Goal: Information Seeking & Learning: Learn about a topic

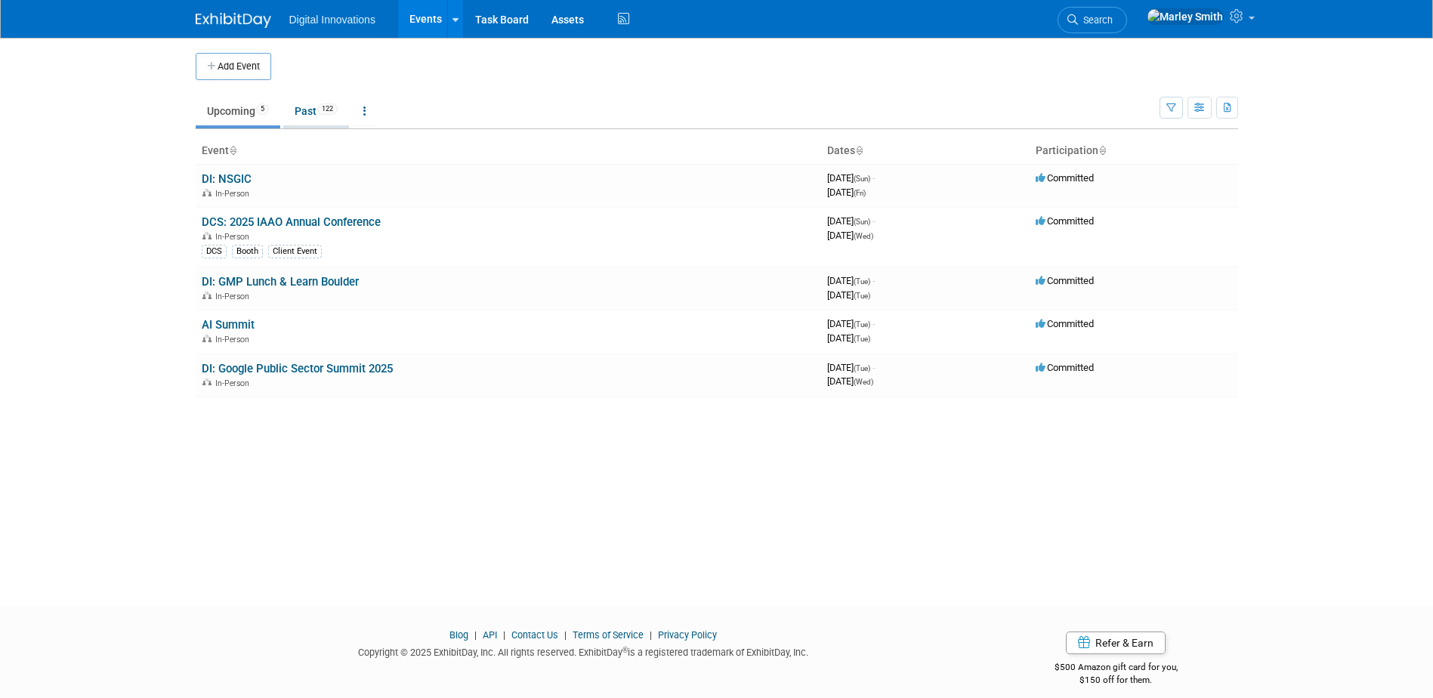
click at [307, 100] on link "Past 122" at bounding box center [316, 111] width 66 height 29
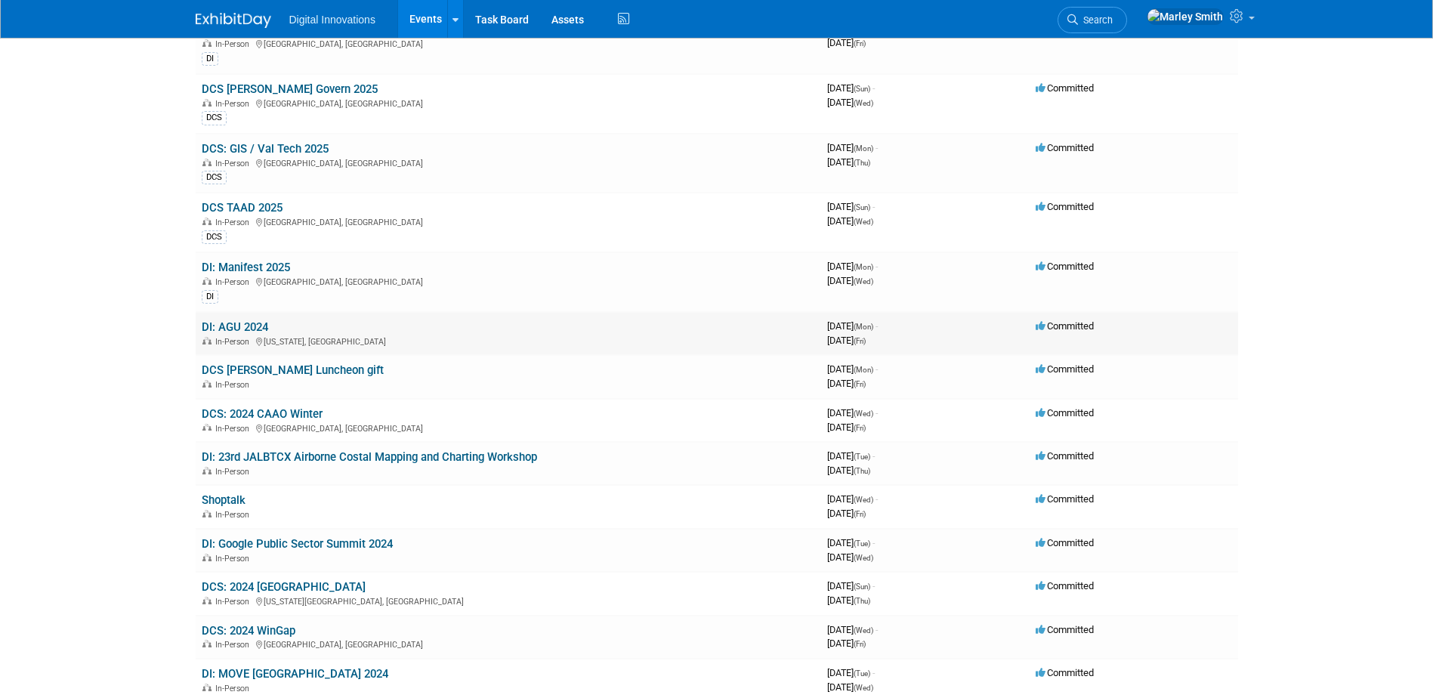
scroll to position [1057, 0]
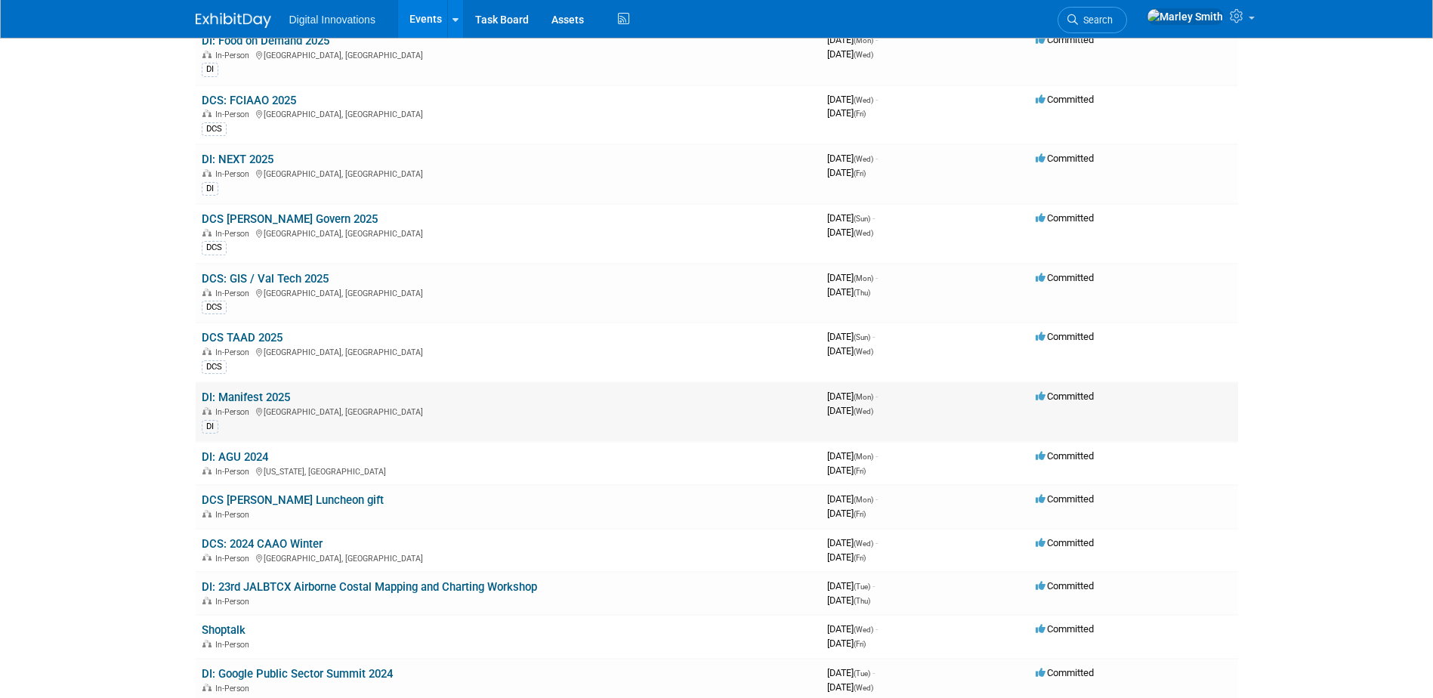
click at [287, 393] on link "DI: Manifest 2025" at bounding box center [246, 397] width 88 height 14
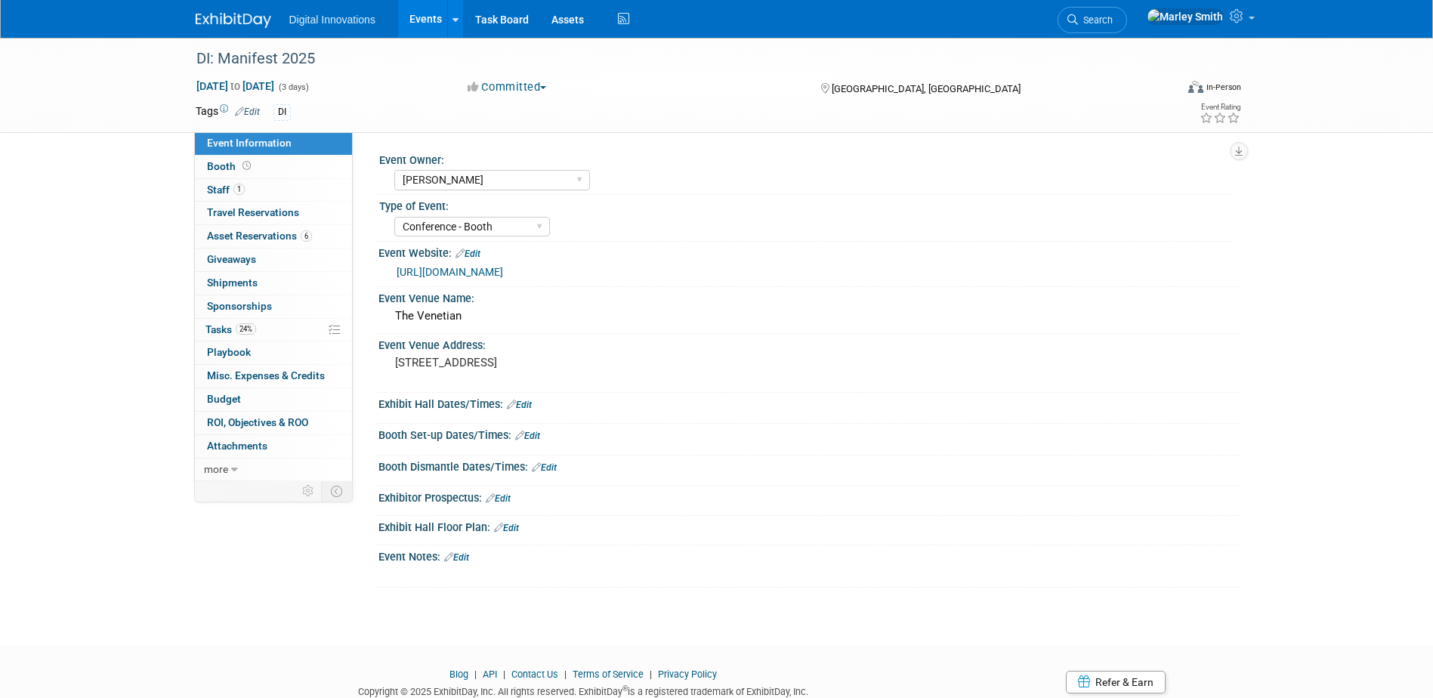
select select "[PERSON_NAME]"
select select "Conference - Booth"
click at [259, 162] on link "Booth" at bounding box center [273, 167] width 157 height 23
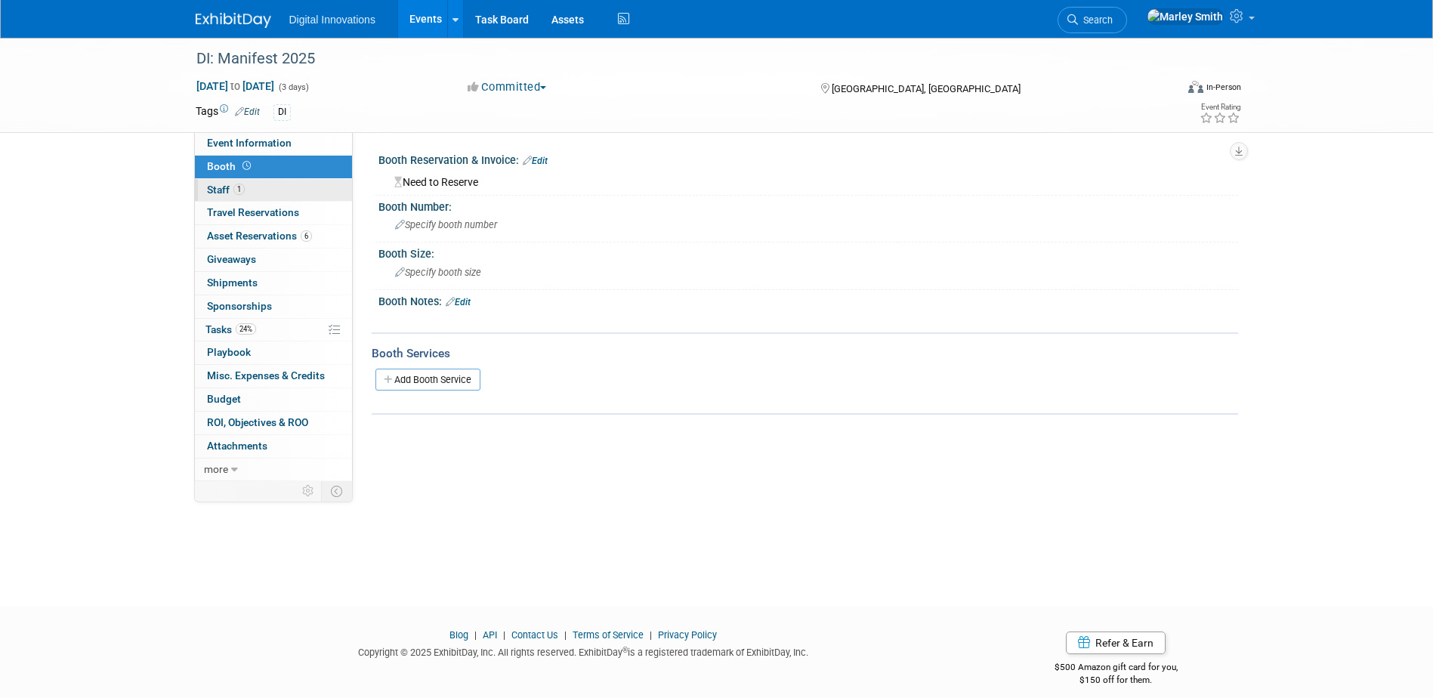
click at [258, 194] on link "1 Staff 1" at bounding box center [273, 190] width 157 height 23
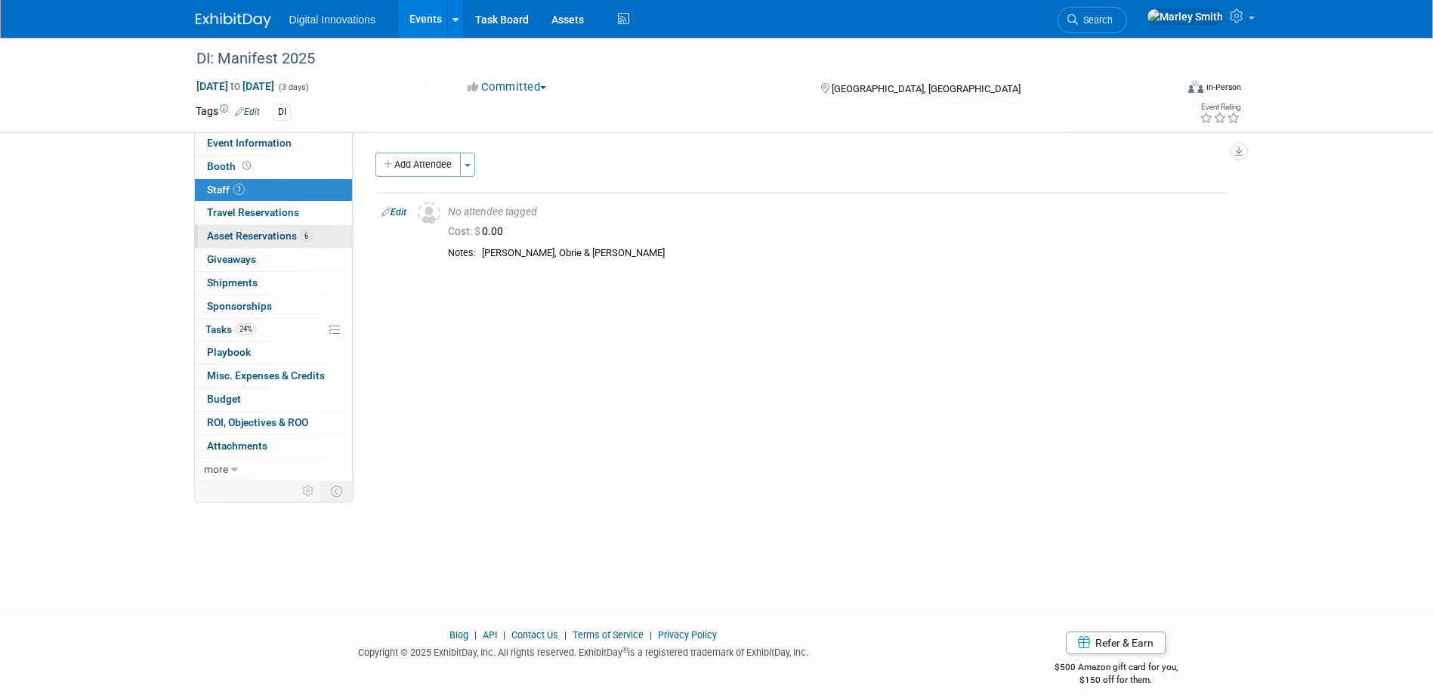
click at [301, 235] on span "6" at bounding box center [306, 235] width 11 height 11
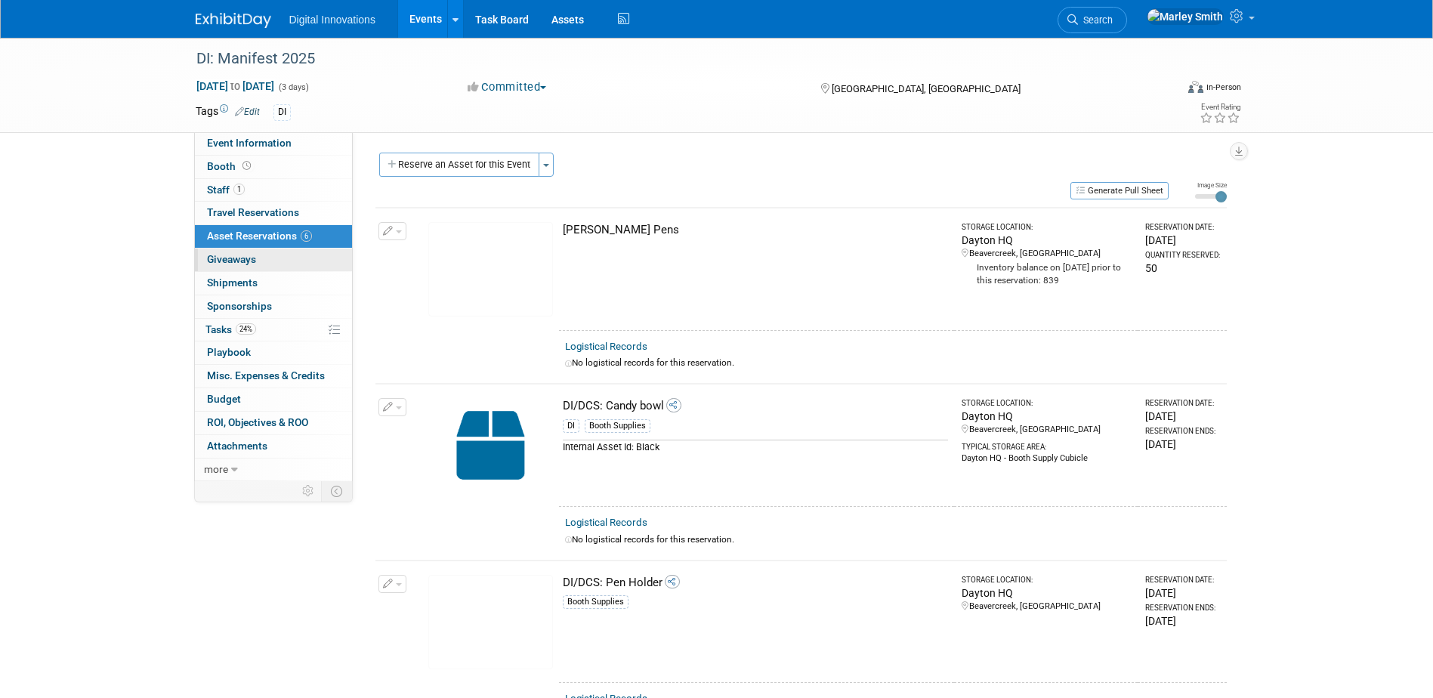
click at [304, 270] on link "0 Giveaways 0" at bounding box center [273, 259] width 157 height 23
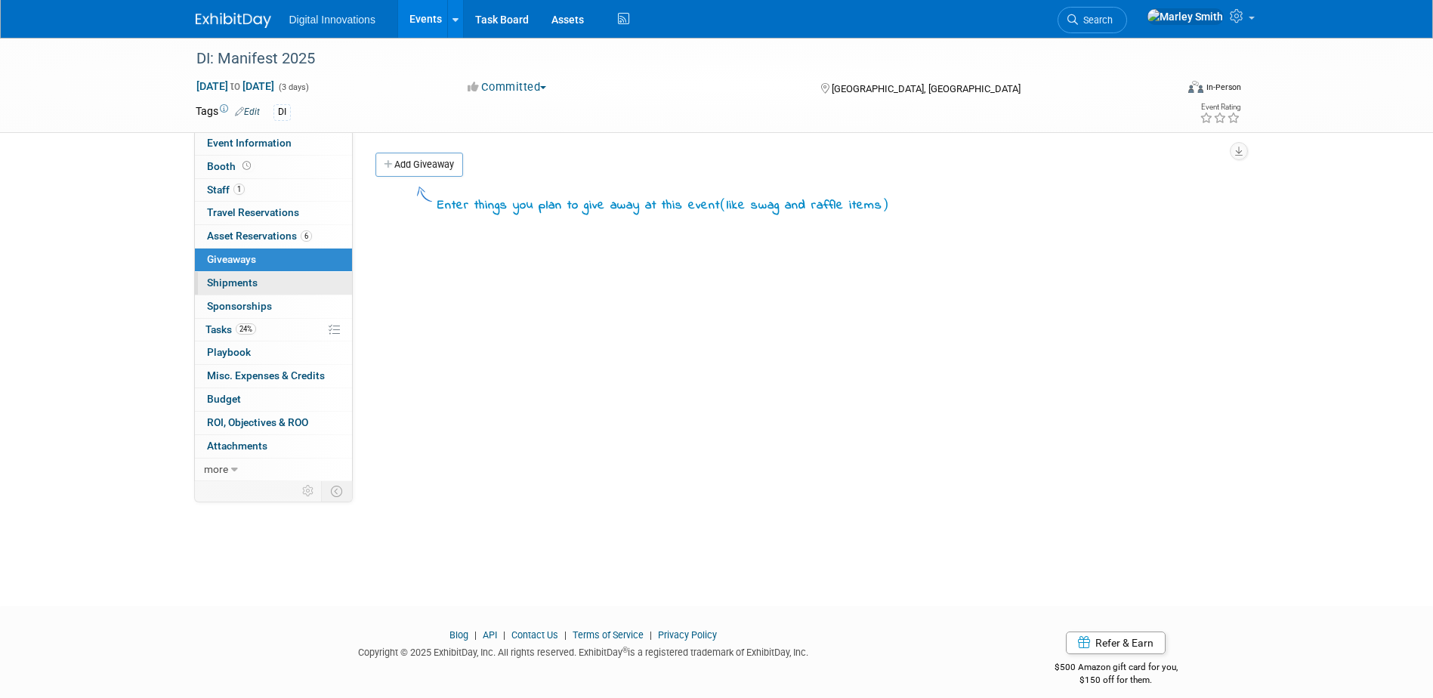
click at [307, 292] on link "0 Shipments 0" at bounding box center [273, 283] width 157 height 23
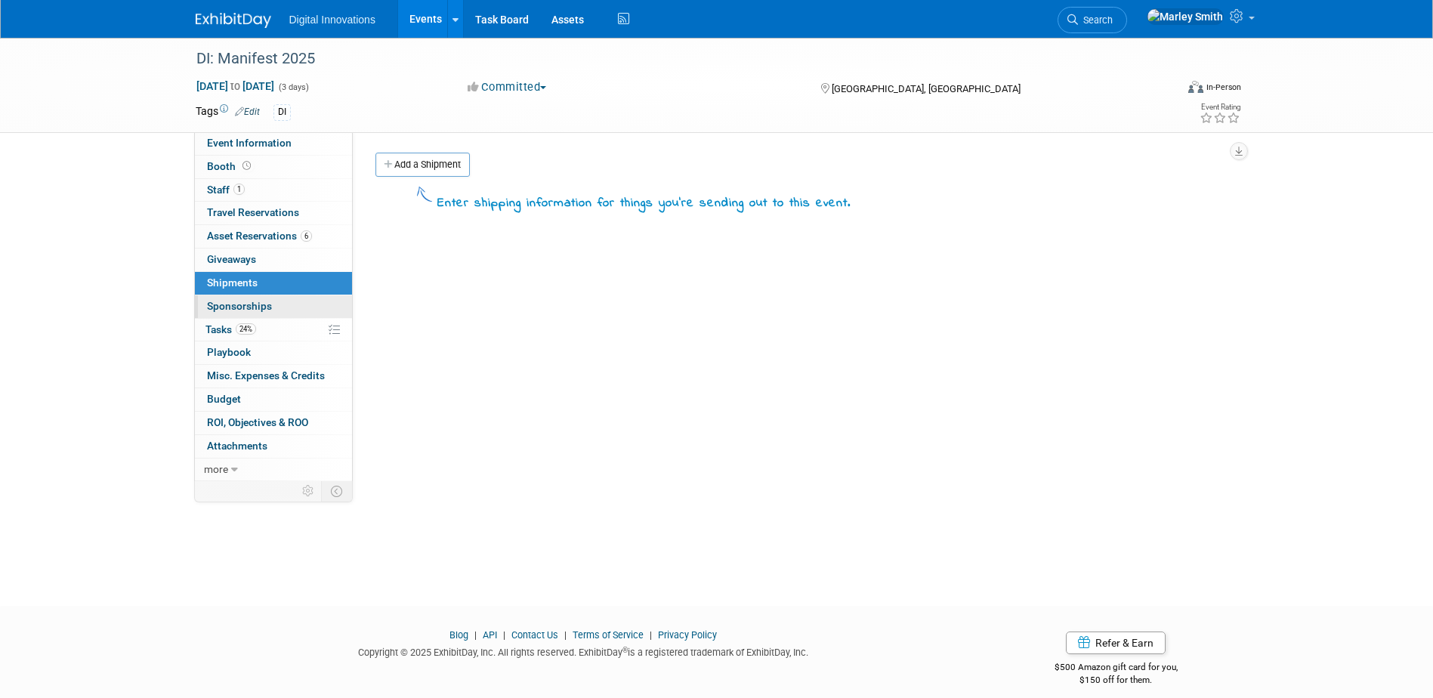
click at [307, 302] on link "0 Sponsorships 0" at bounding box center [273, 306] width 157 height 23
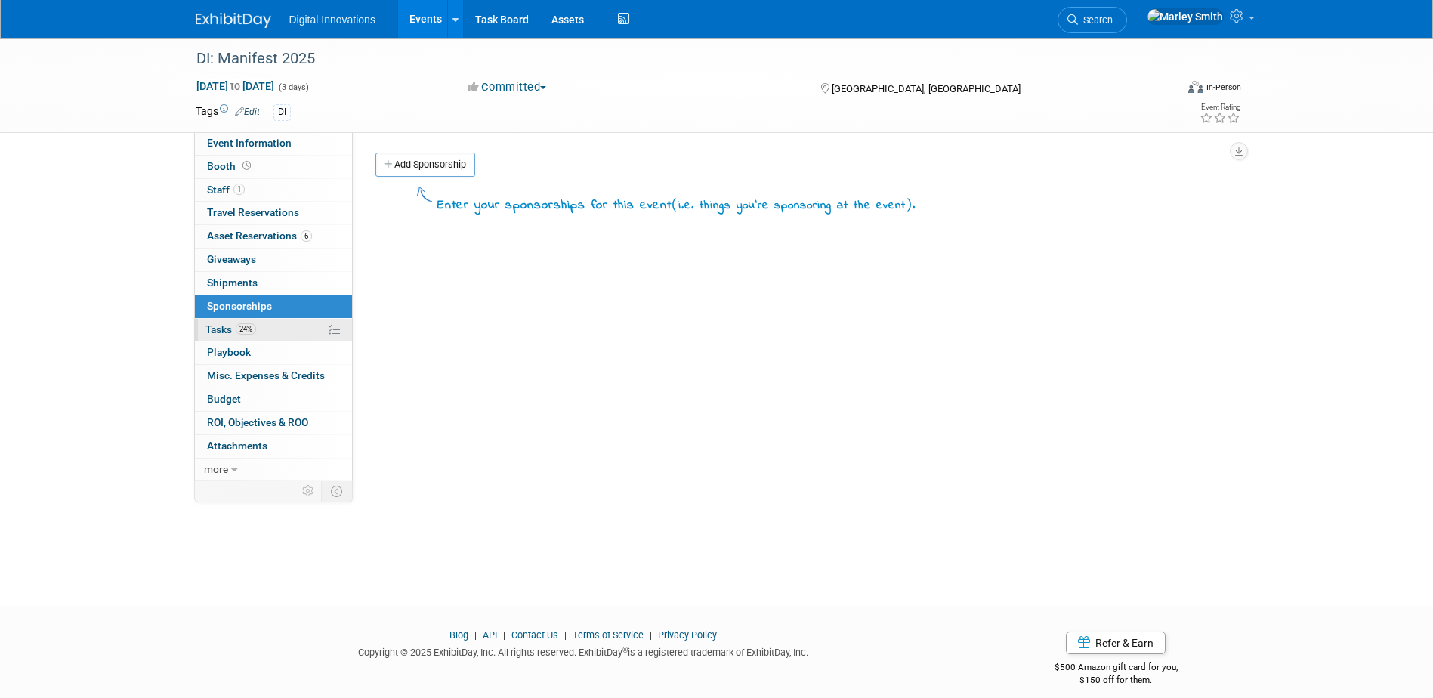
click at [308, 338] on link "24% Tasks 24%" at bounding box center [273, 330] width 157 height 23
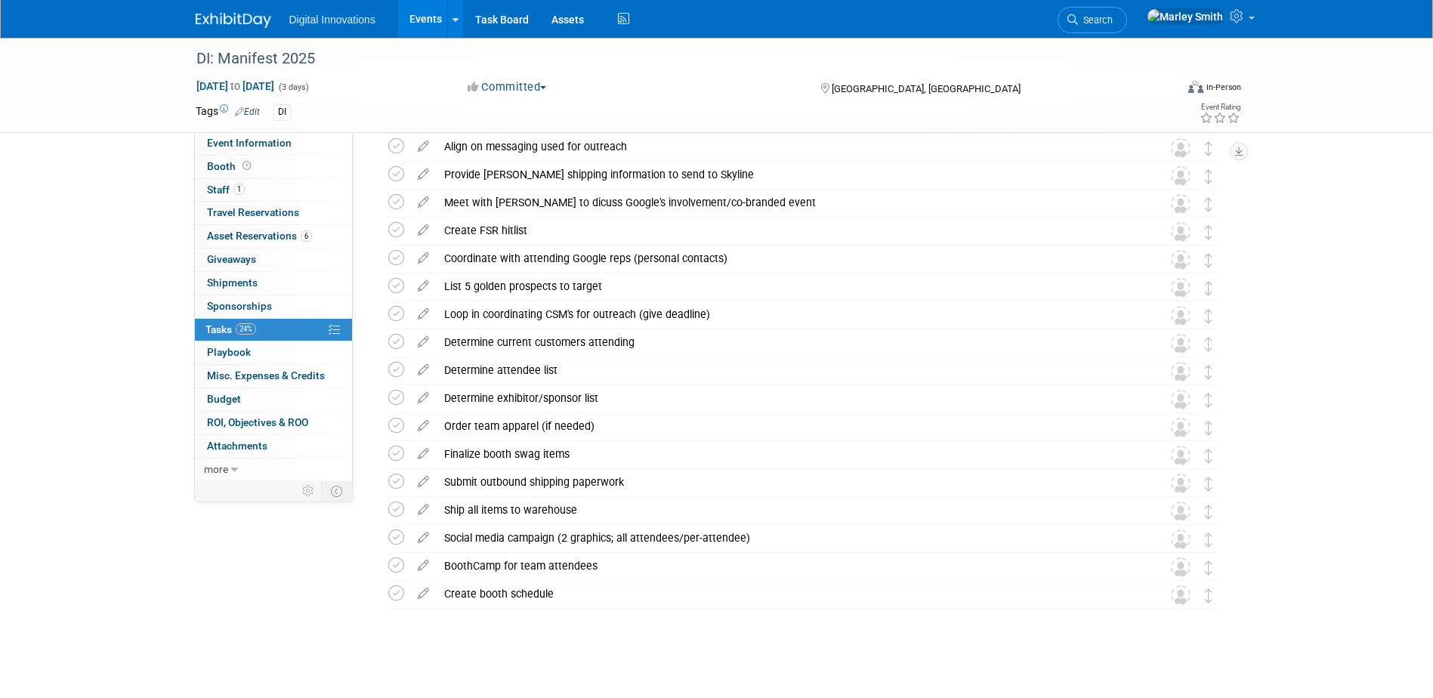
scroll to position [317, 0]
click at [244, 446] on span "Attachments 0" at bounding box center [237, 446] width 60 height 12
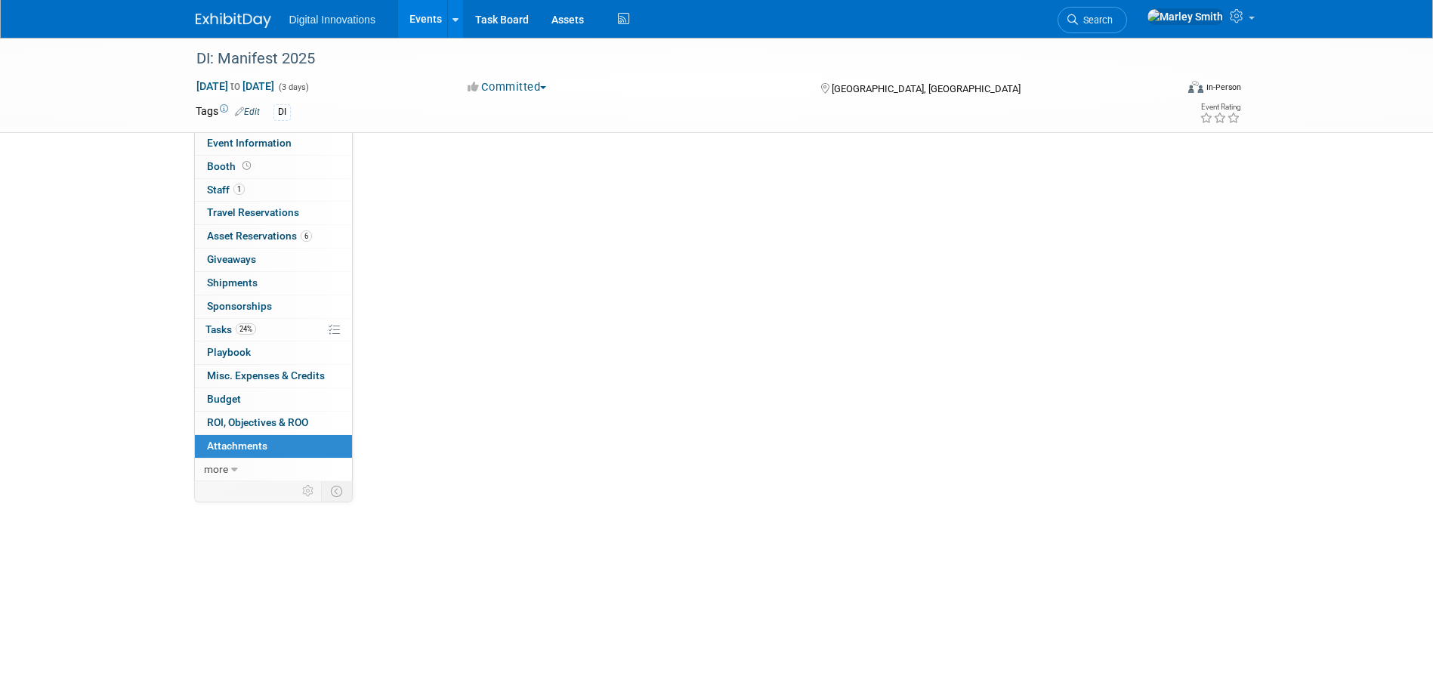
scroll to position [0, 0]
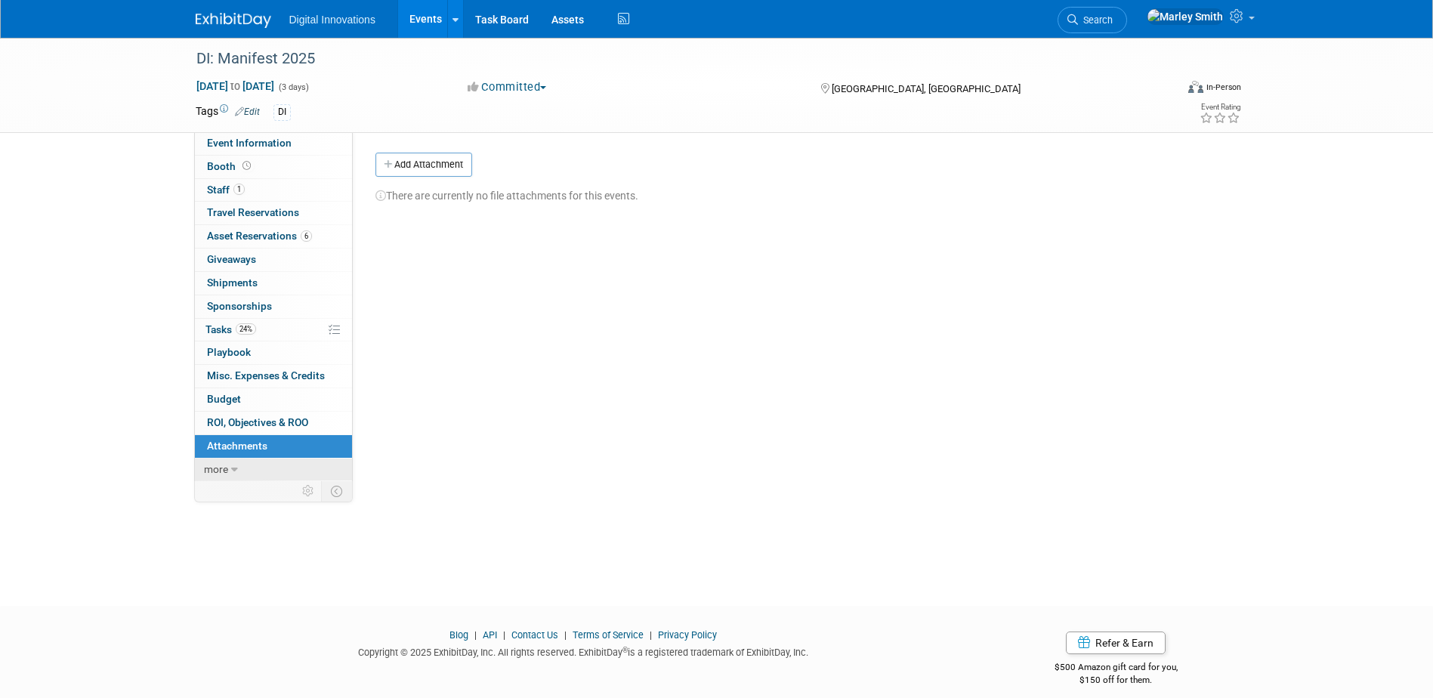
click at [244, 460] on link "more" at bounding box center [273, 469] width 157 height 23
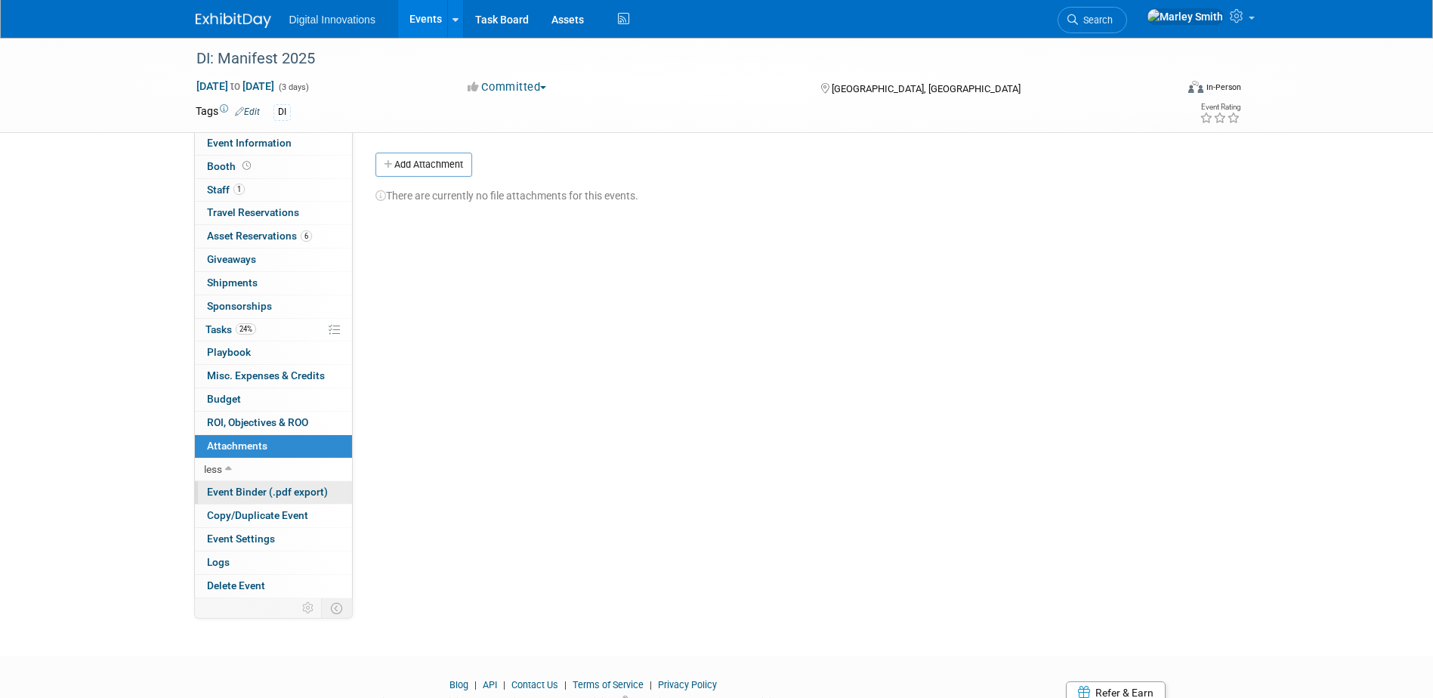
click at [265, 487] on span "Event Binder (.pdf export)" at bounding box center [267, 492] width 121 height 12
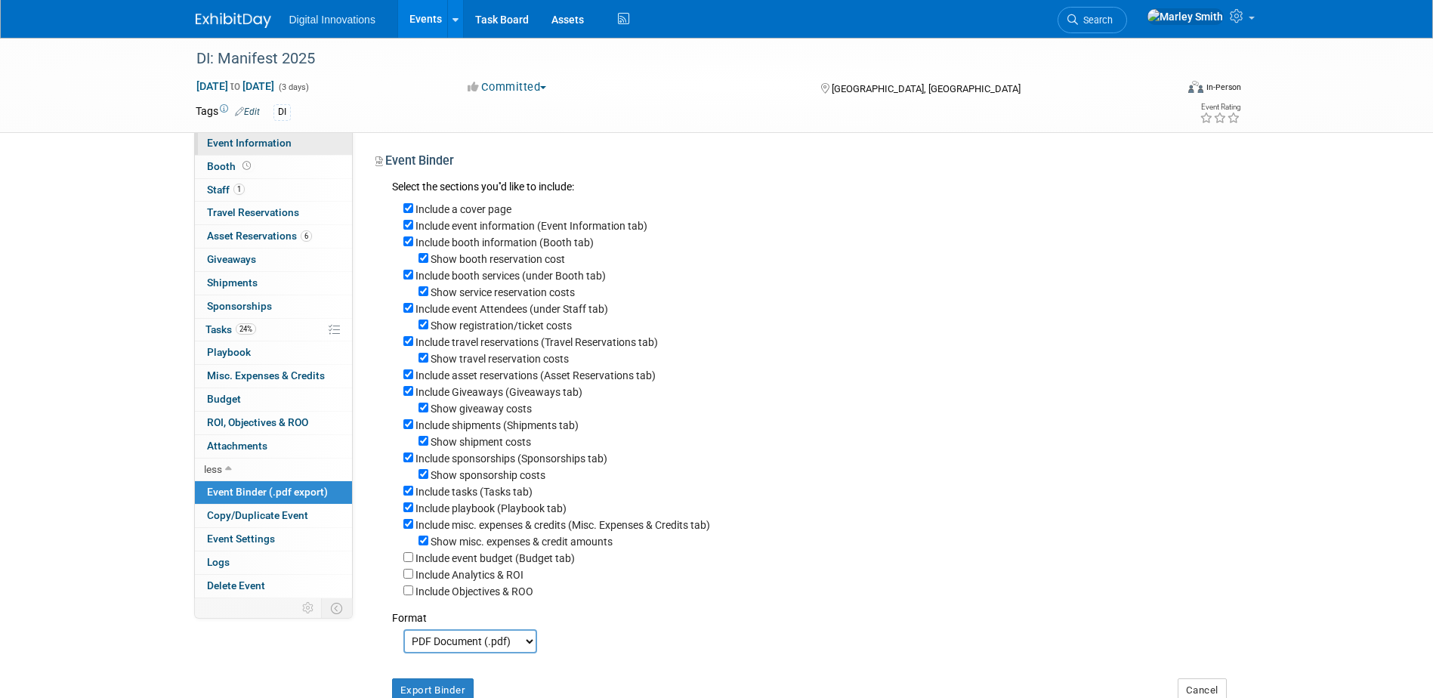
click at [221, 140] on span "Event Information" at bounding box center [249, 143] width 85 height 12
select select "[PERSON_NAME]"
select select "Conference - Booth"
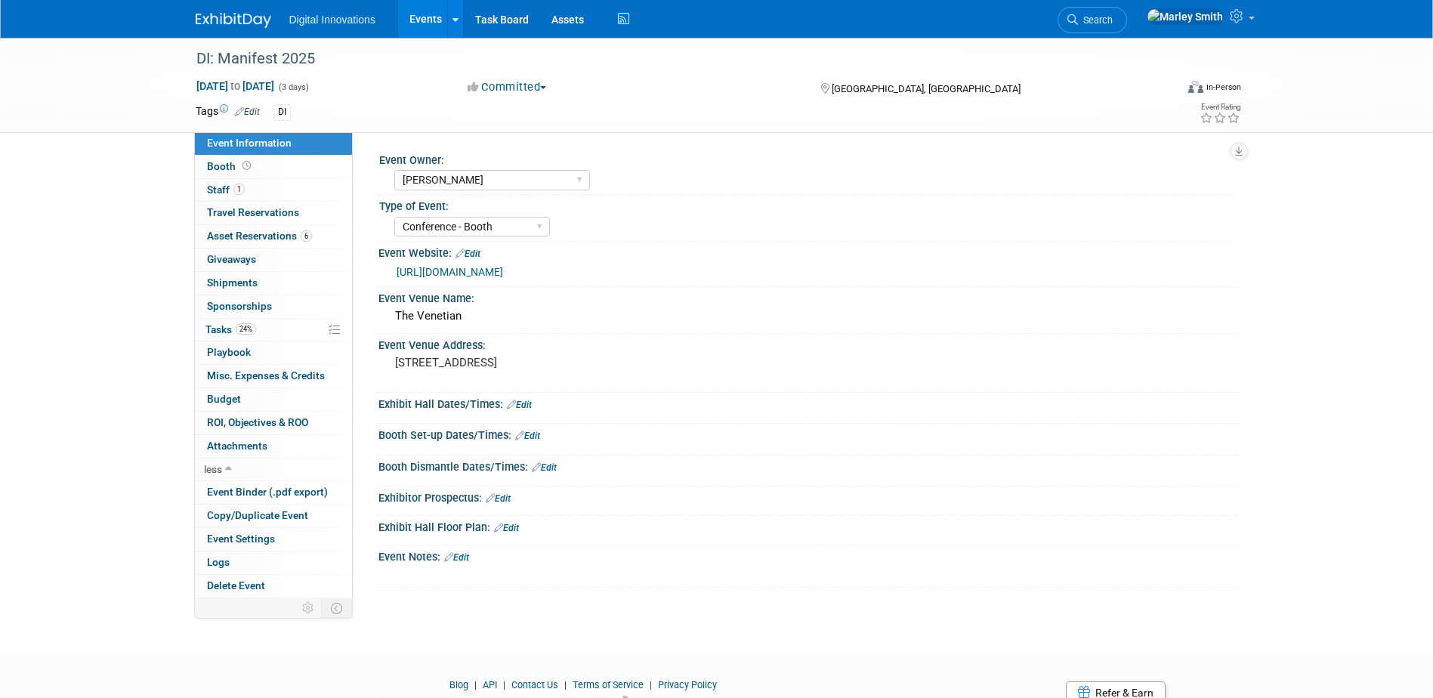
click at [421, 14] on link "Events" at bounding box center [425, 19] width 55 height 38
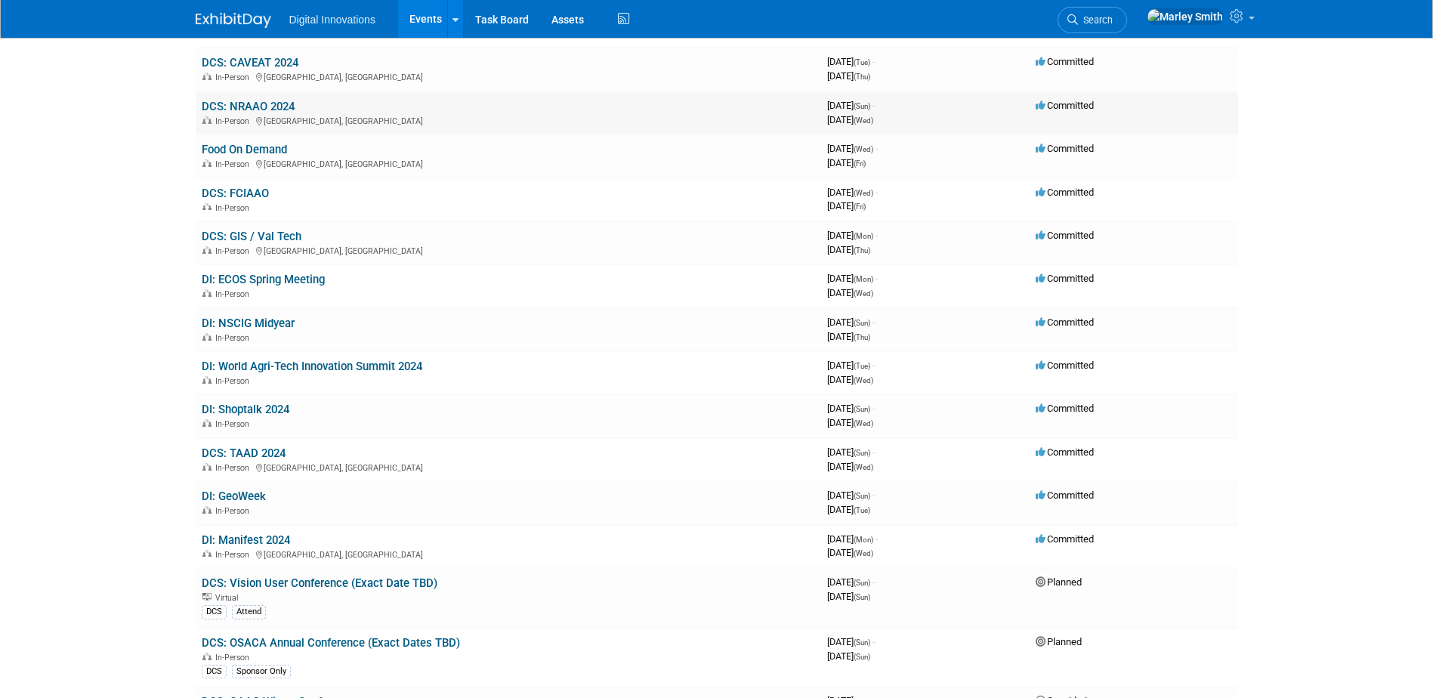
scroll to position [2719, 0]
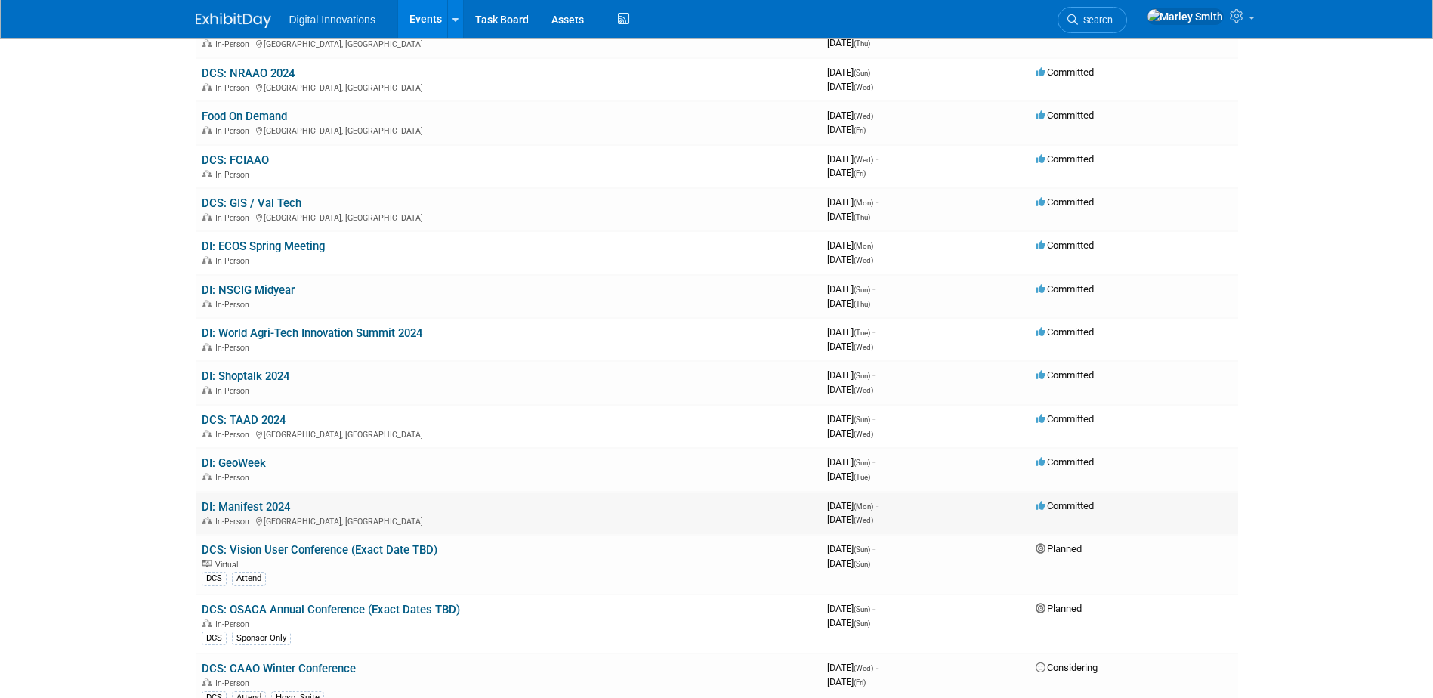
click at [258, 501] on link "DI: Manifest 2024" at bounding box center [246, 507] width 88 height 14
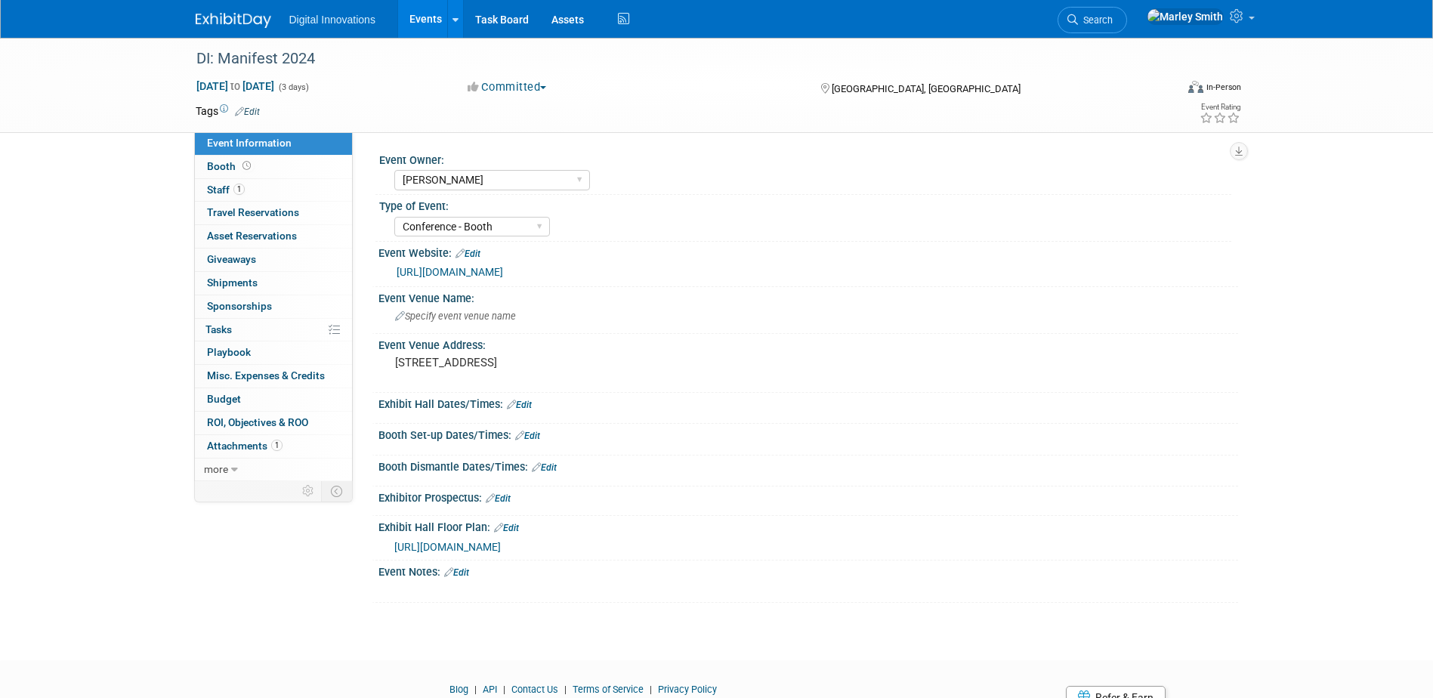
select select "[PERSON_NAME]"
select select "Conference - Booth"
click at [288, 193] on link "1 Staff 1" at bounding box center [273, 190] width 157 height 23
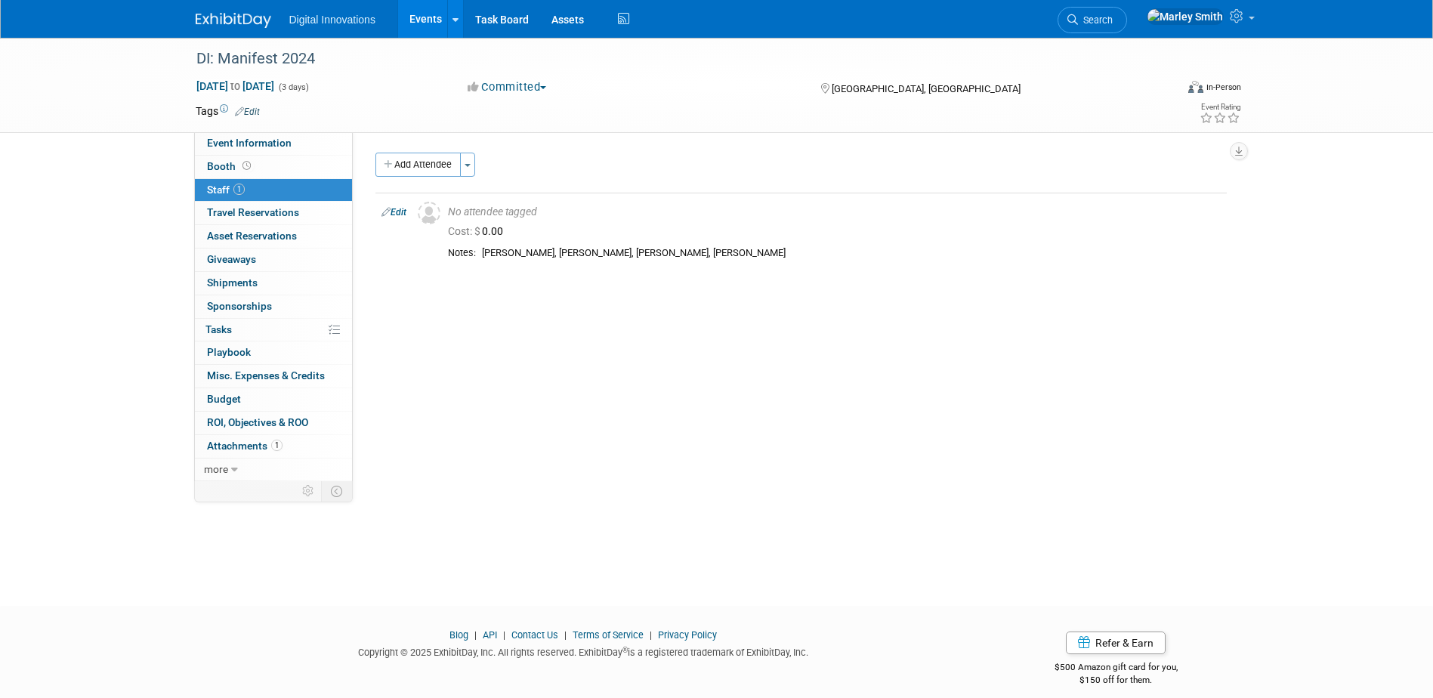
click at [430, 20] on link "Events" at bounding box center [425, 19] width 55 height 38
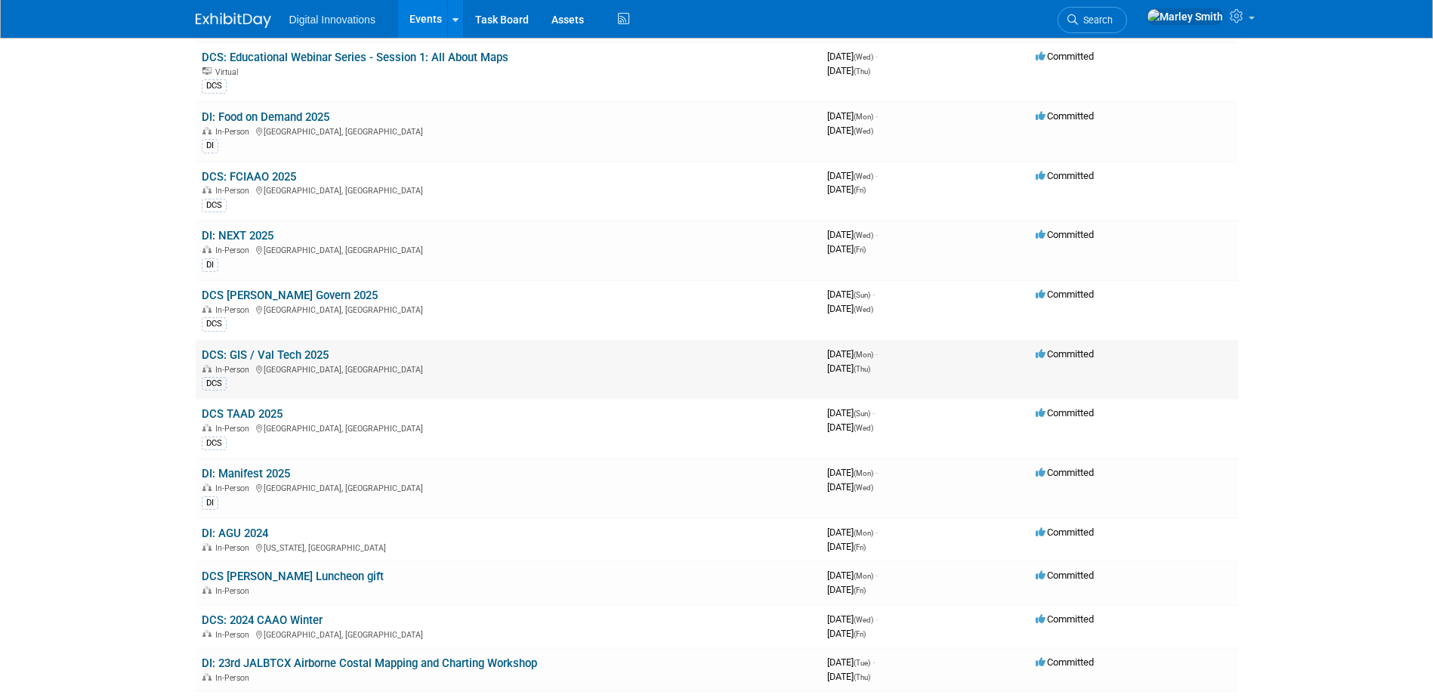
scroll to position [982, 0]
click at [248, 471] on link "DI: Manifest 2025" at bounding box center [246, 473] width 88 height 14
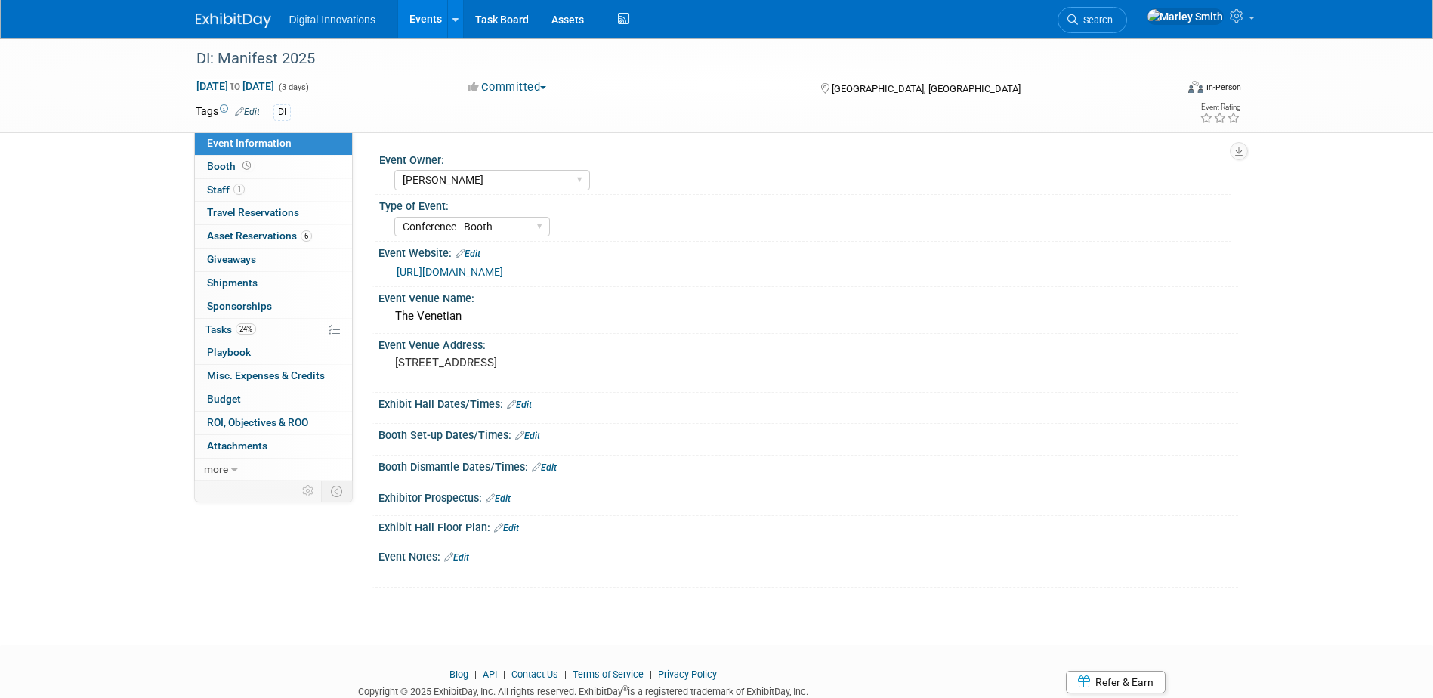
select select "[PERSON_NAME]"
select select "Conference - Booth"
click at [238, 184] on span "1" at bounding box center [238, 189] width 11 height 11
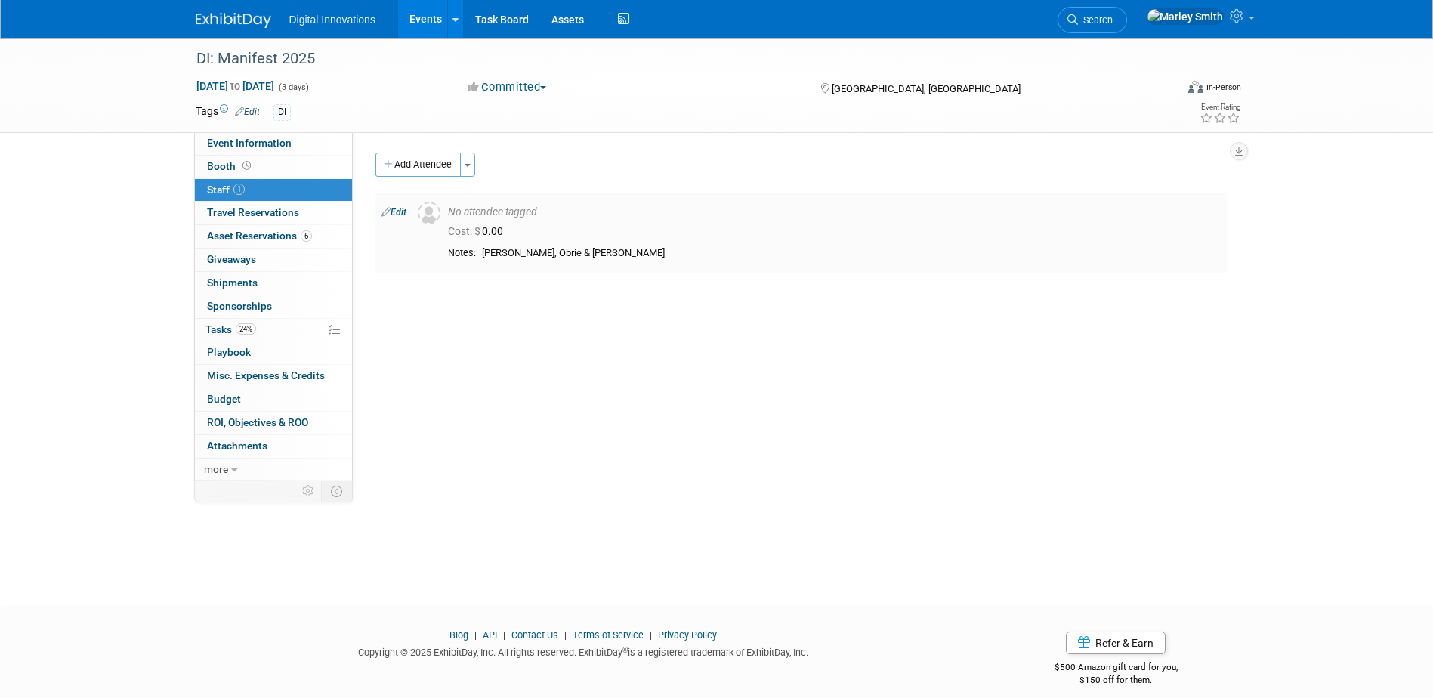
drag, startPoint x: 609, startPoint y: 251, endPoint x: 481, endPoint y: 248, distance: 128.4
click at [481, 248] on td "Sara, Jeremy, Obrie & Justin" at bounding box center [848, 254] width 745 height 14
drag, startPoint x: 481, startPoint y: 248, endPoint x: 542, endPoint y: 253, distance: 60.6
click at [542, 253] on div "Sara, Jeremy, Obrie & Justin" at bounding box center [851, 253] width 739 height 13
click at [609, 241] on td "No attendee tagged Cost: $ 0.00" at bounding box center [834, 233] width 785 height 81
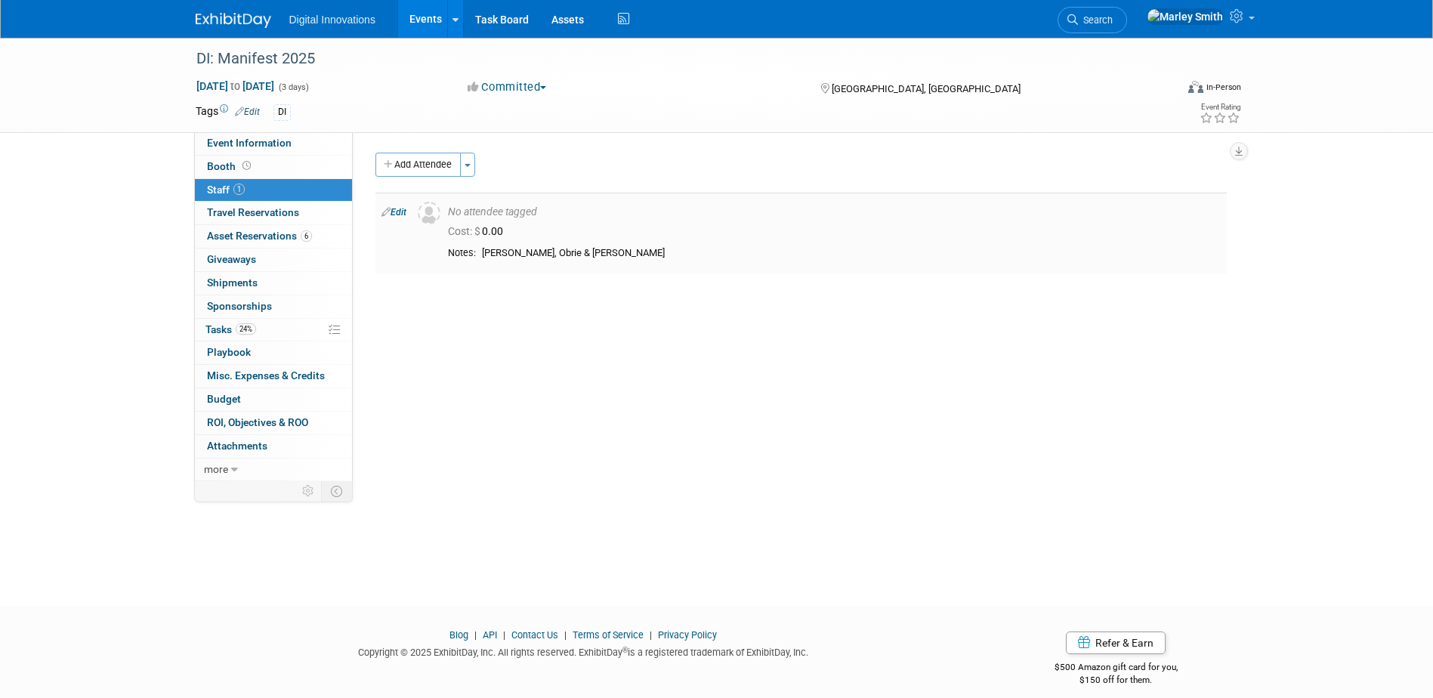
drag, startPoint x: 611, startPoint y: 248, endPoint x: 510, endPoint y: 207, distance: 109.1
click at [510, 207] on td "No attendee tagged Cost: $ 0.00" at bounding box center [834, 233] width 785 height 81
drag, startPoint x: 510, startPoint y: 207, endPoint x: 529, endPoint y: 247, distance: 44.6
click at [529, 247] on div "Sara, Jeremy, Obrie & Justin" at bounding box center [851, 253] width 739 height 13
drag, startPoint x: 604, startPoint y: 253, endPoint x: 486, endPoint y: 248, distance: 118.7
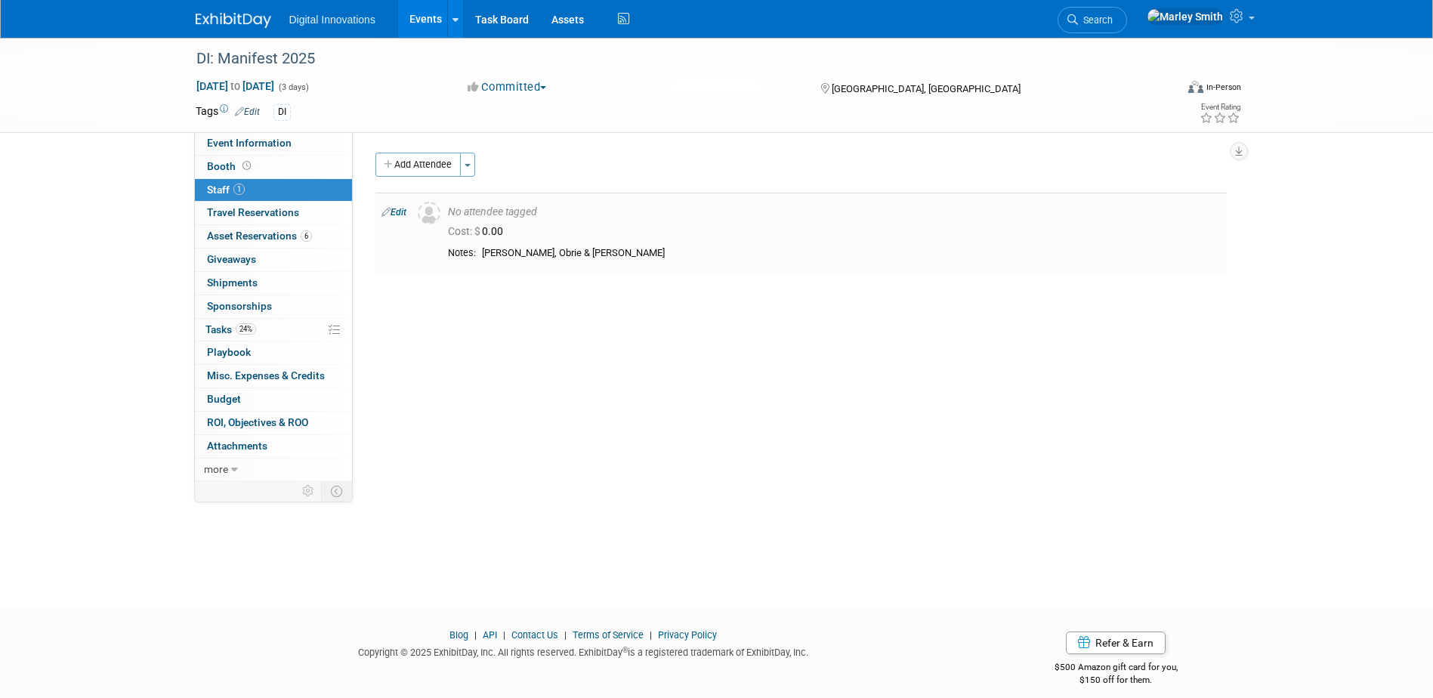
click at [486, 248] on div "Sara, Jeremy, Obrie & Justin" at bounding box center [851, 253] width 739 height 13
click at [419, 22] on link "Events" at bounding box center [425, 19] width 55 height 38
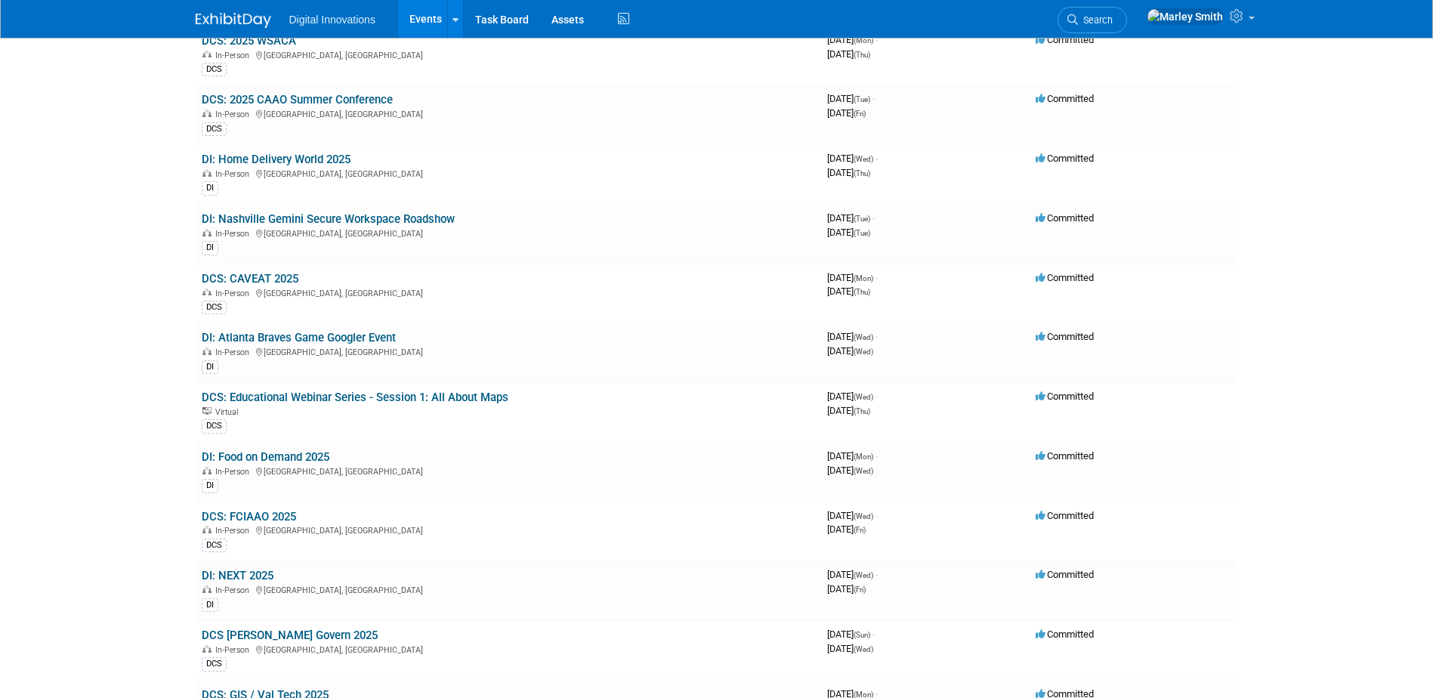
scroll to position [604, 0]
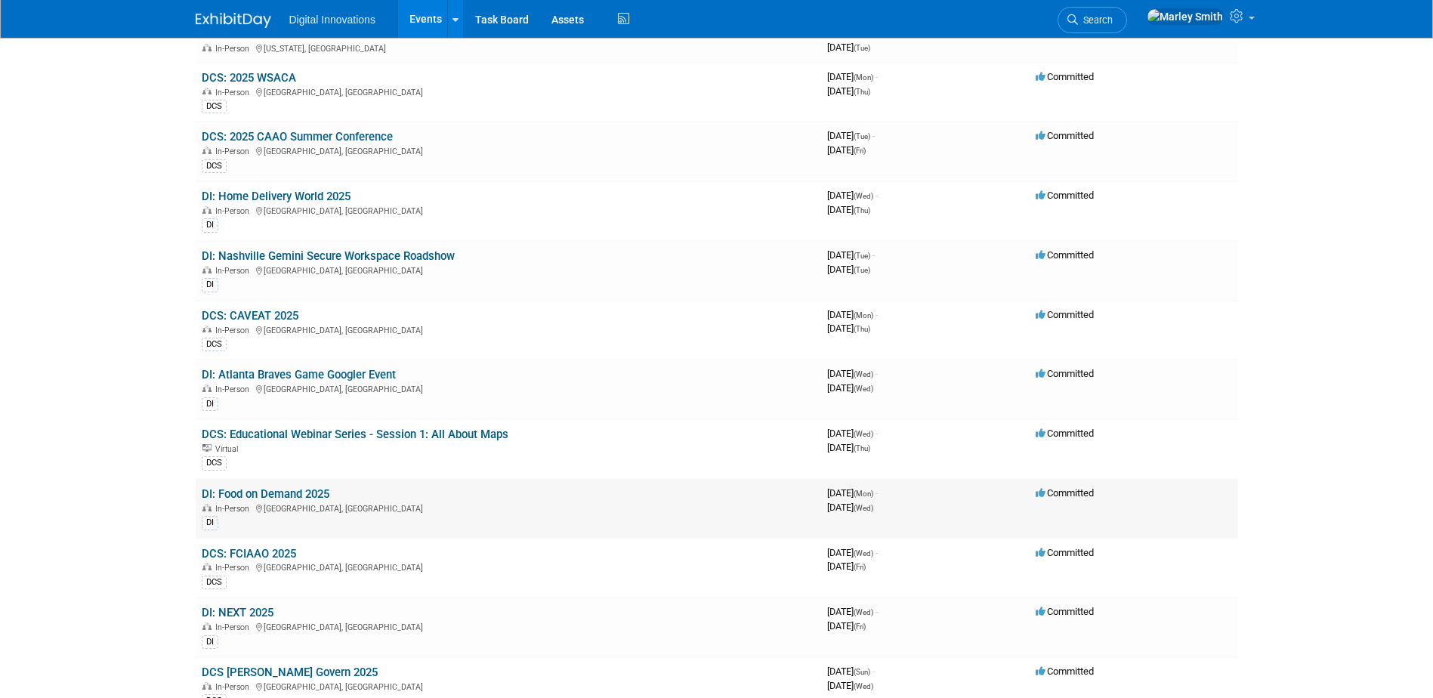
click at [313, 495] on link "DI: Food on Demand 2025" at bounding box center [266, 494] width 128 height 14
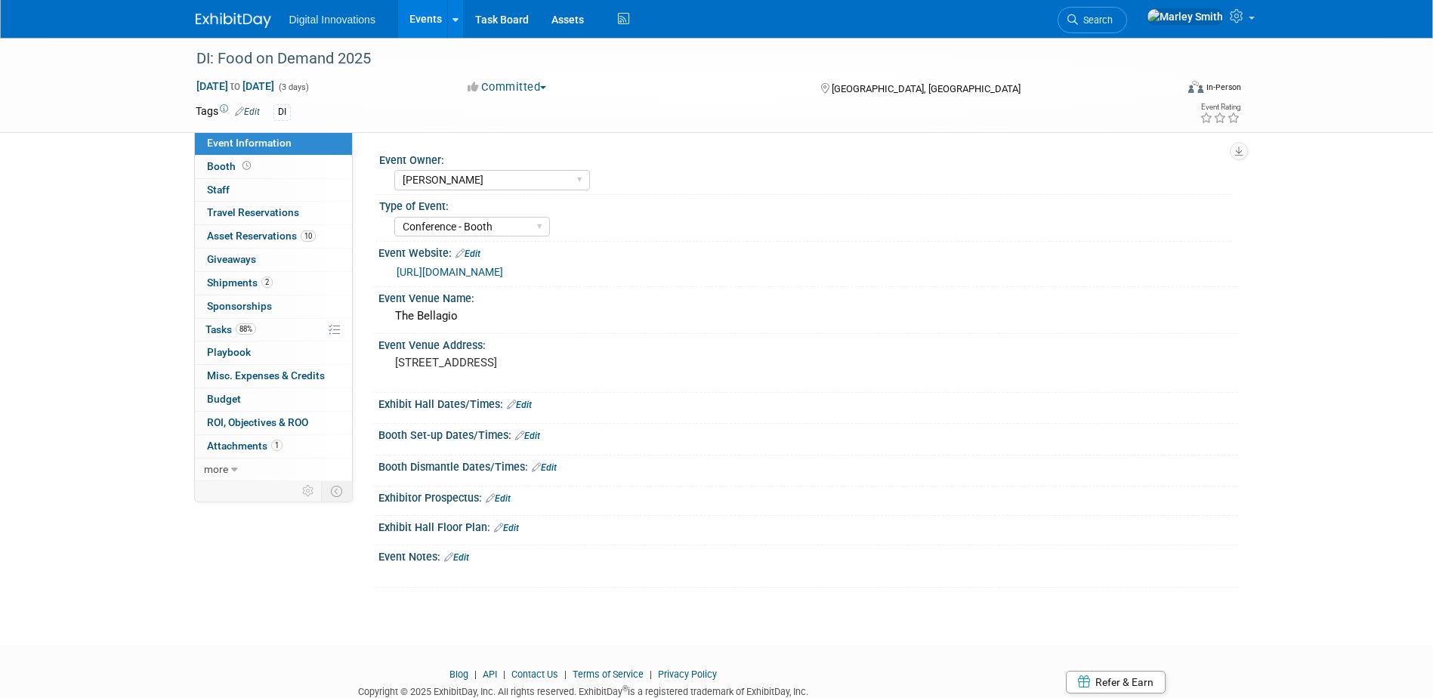
select select "[PERSON_NAME]"
select select "Conference - Booth"
click at [239, 196] on link "0 Staff 0" at bounding box center [273, 190] width 157 height 23
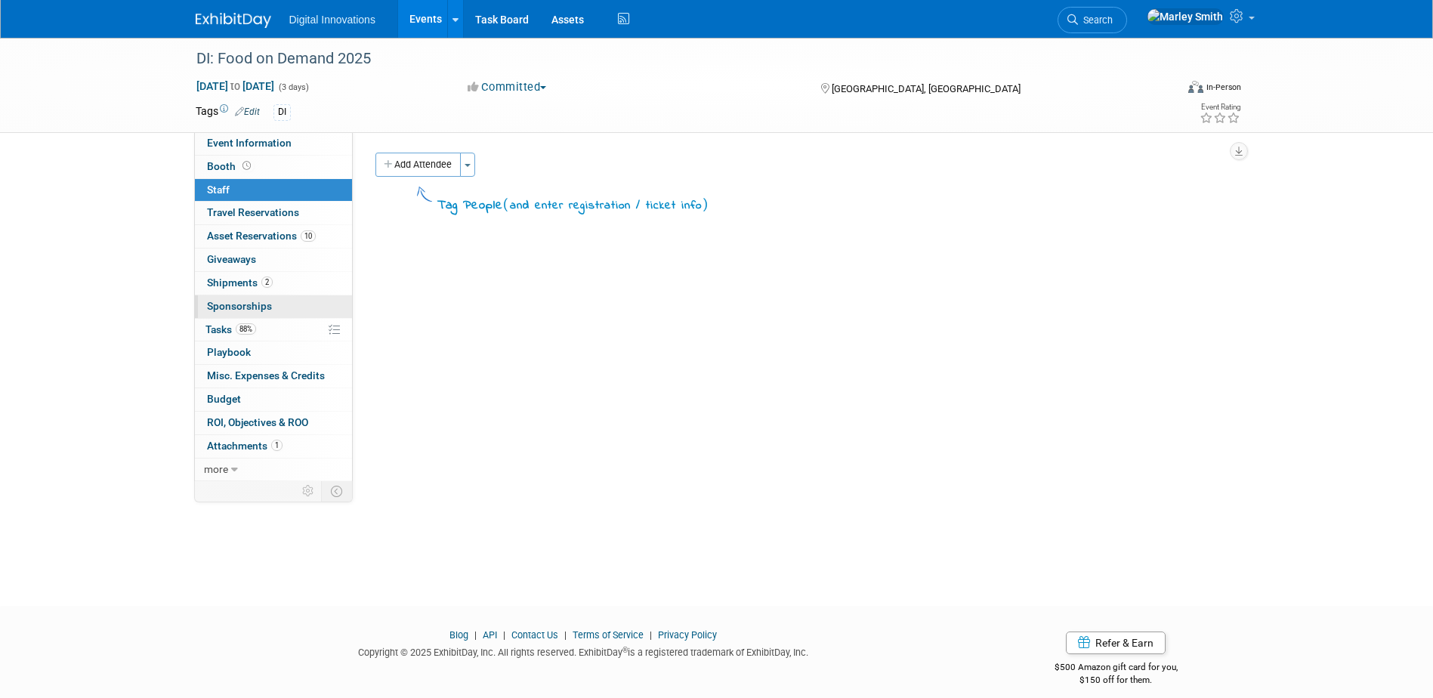
click at [284, 316] on link "0 Sponsorships 0" at bounding box center [273, 306] width 157 height 23
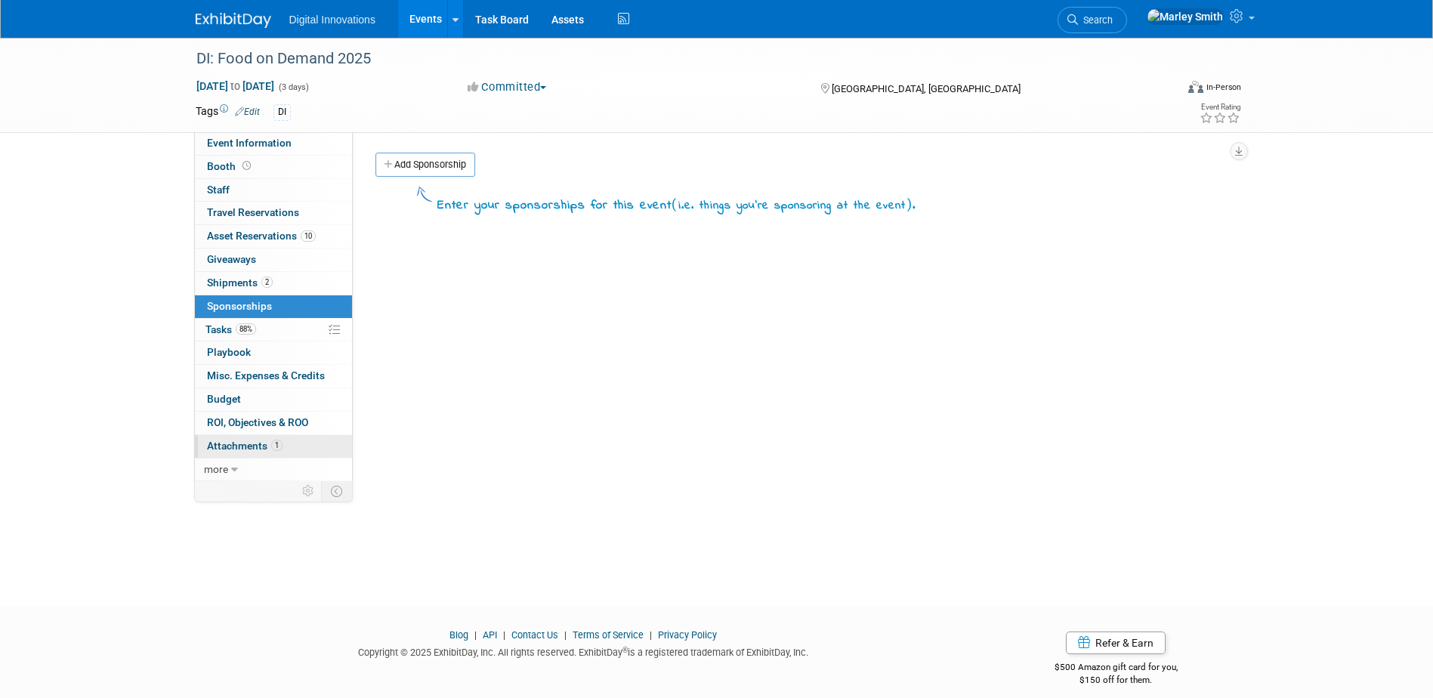
click at [283, 442] on link "1 Attachments 1" at bounding box center [273, 446] width 157 height 23
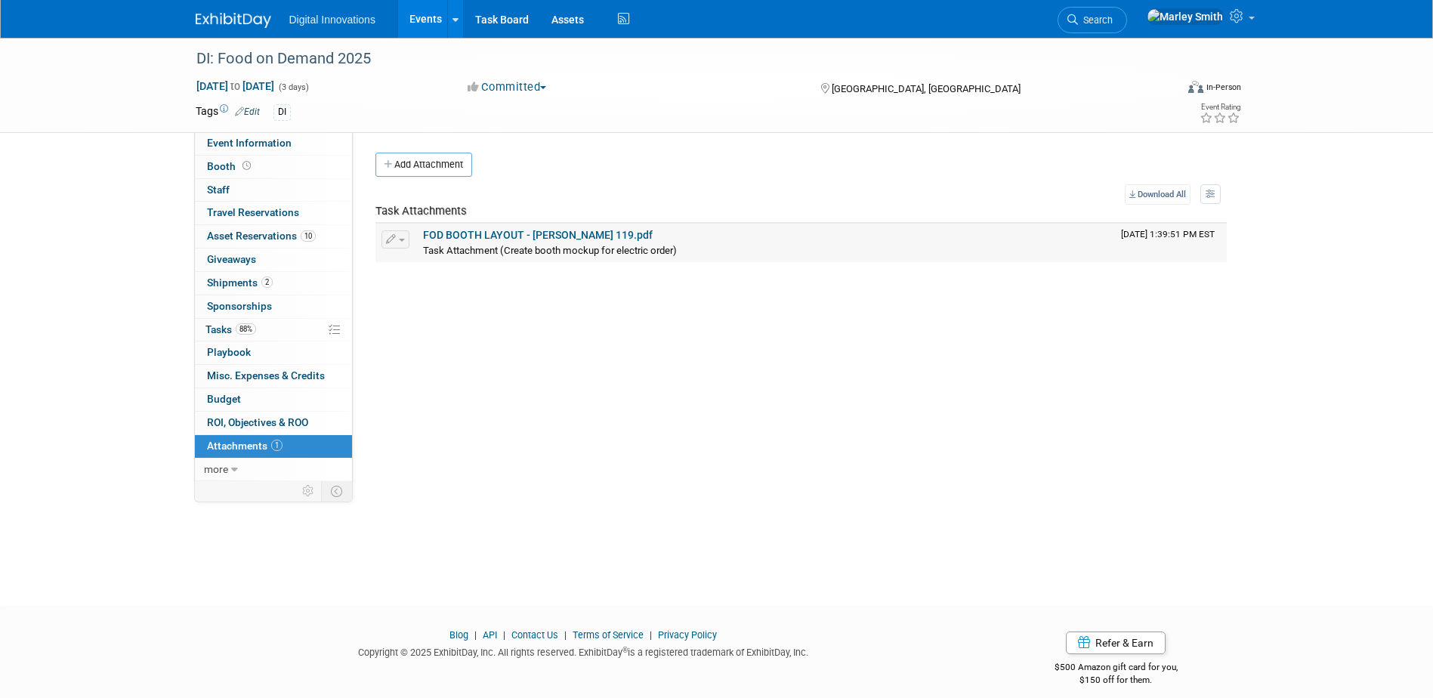
click at [460, 237] on link "FOD BOOTH LAYOUT - [PERSON_NAME] 119.pdf" at bounding box center [538, 235] width 230 height 12
click at [282, 140] on span "Event Information" at bounding box center [249, 143] width 85 height 12
select select "[PERSON_NAME]"
select select "Conference - Booth"
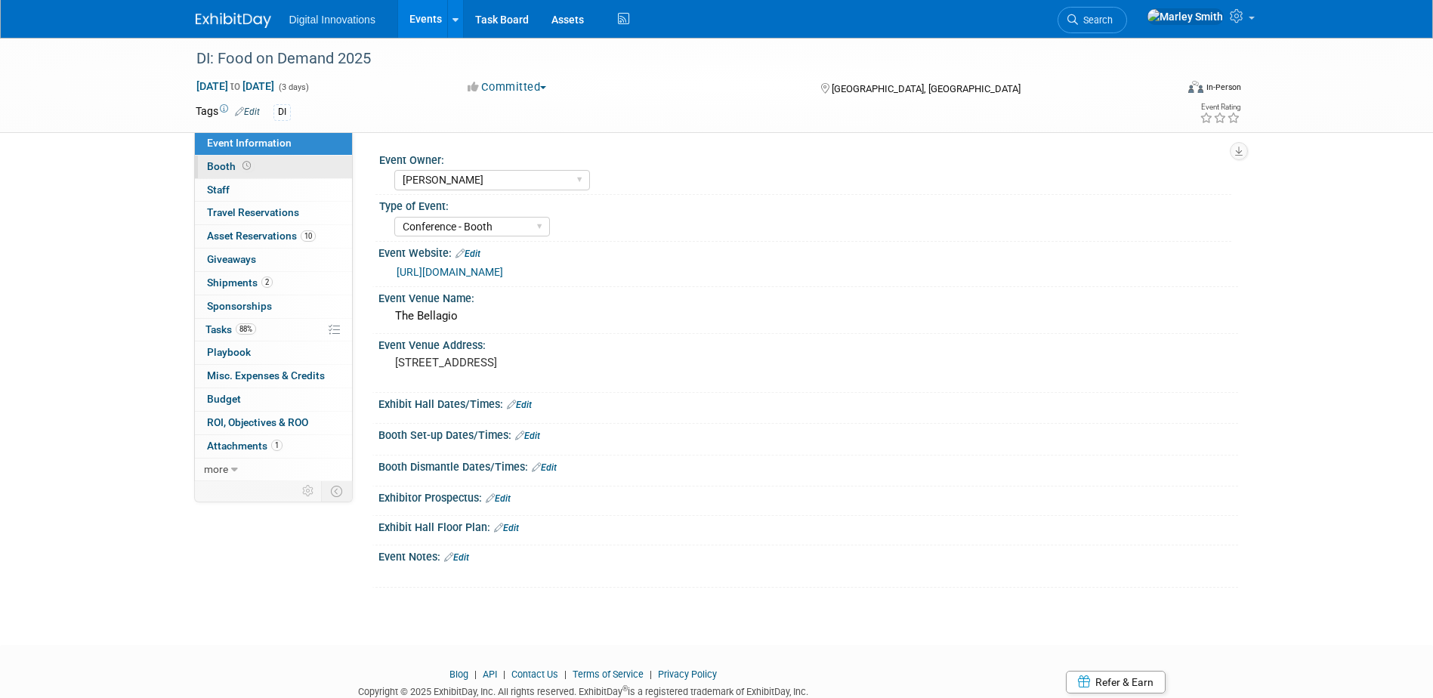
click at [295, 171] on link "Booth" at bounding box center [273, 167] width 157 height 23
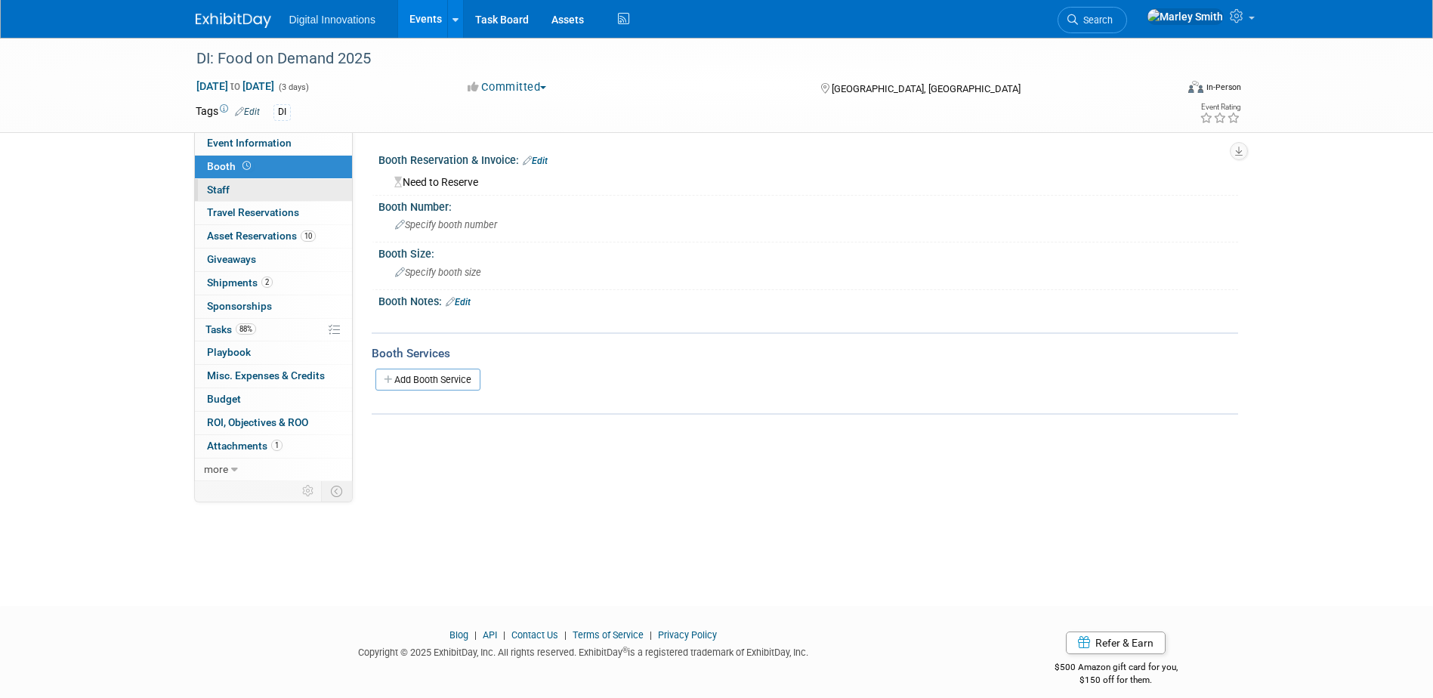
click at [290, 189] on link "0 Staff 0" at bounding box center [273, 190] width 157 height 23
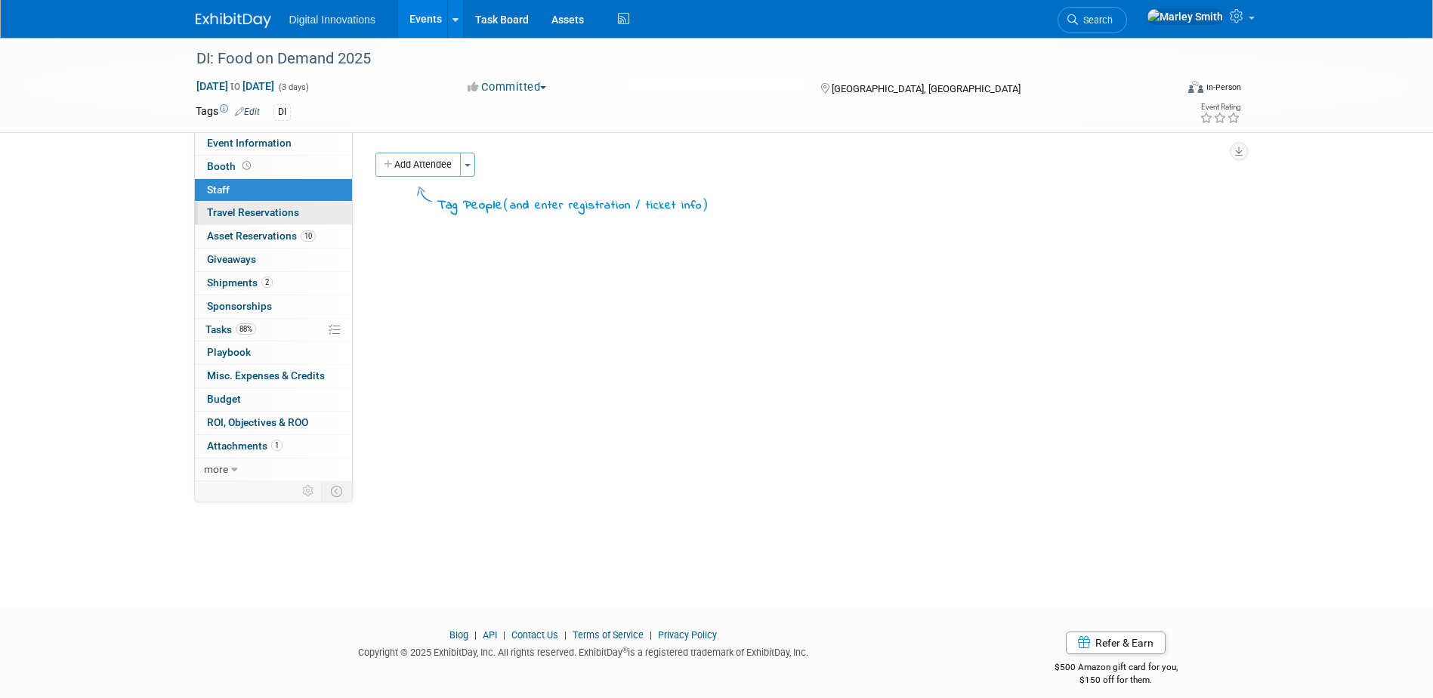
click at [294, 214] on span "Travel Reservations 0" at bounding box center [253, 212] width 92 height 12
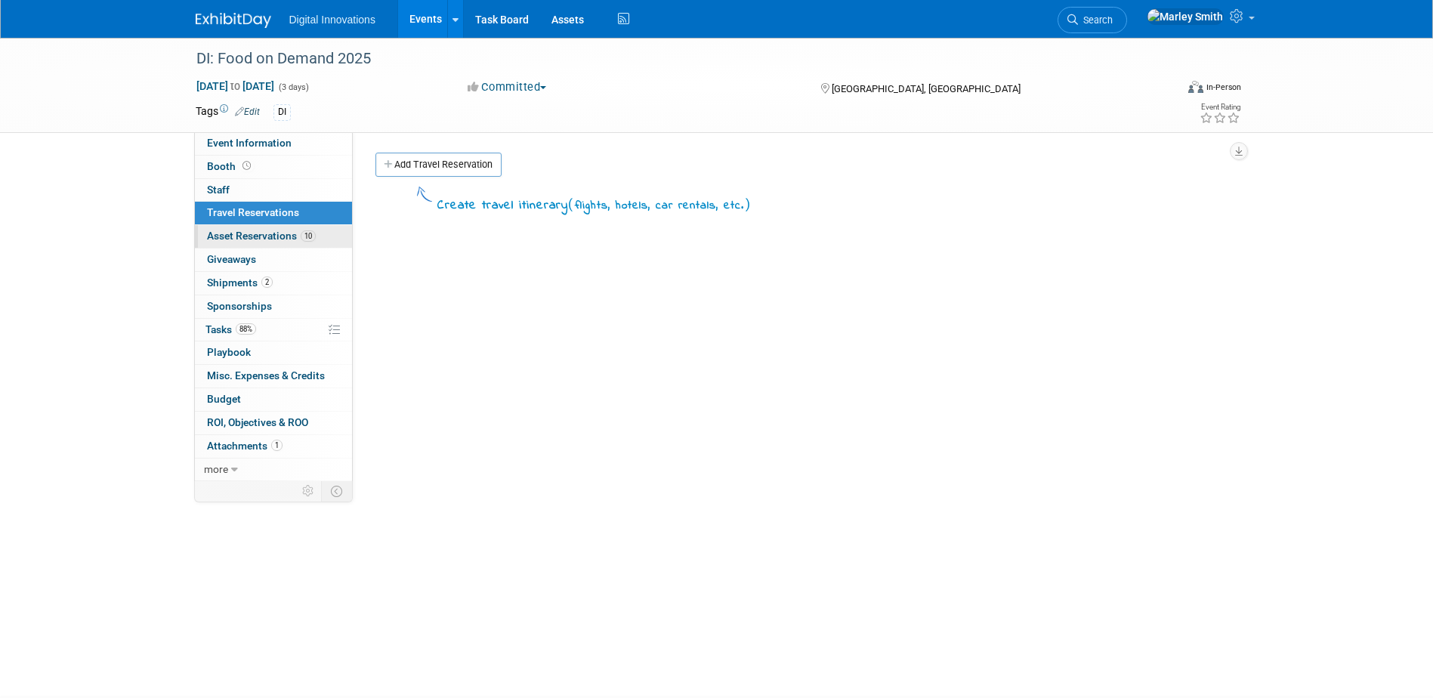
click at [286, 241] on span "Asset Reservations 10" at bounding box center [261, 236] width 109 height 12
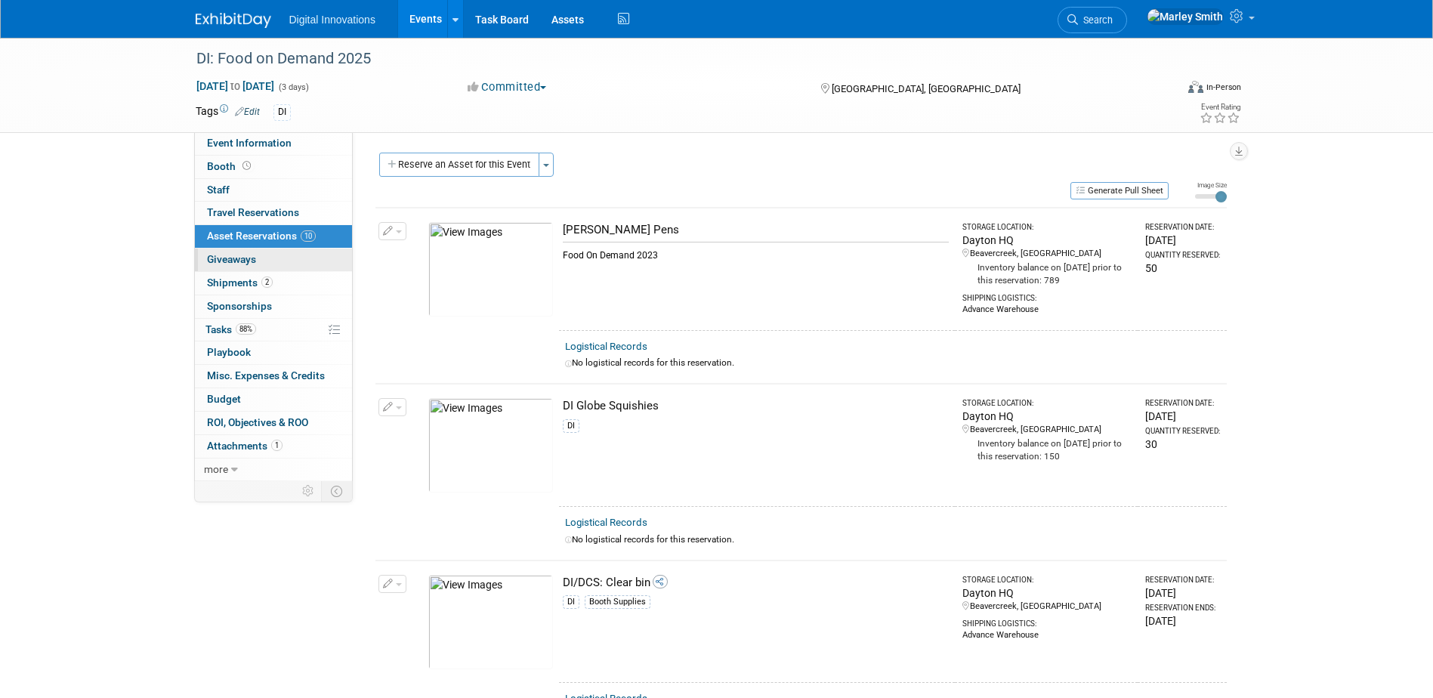
click at [286, 253] on link "0 Giveaways 0" at bounding box center [273, 259] width 157 height 23
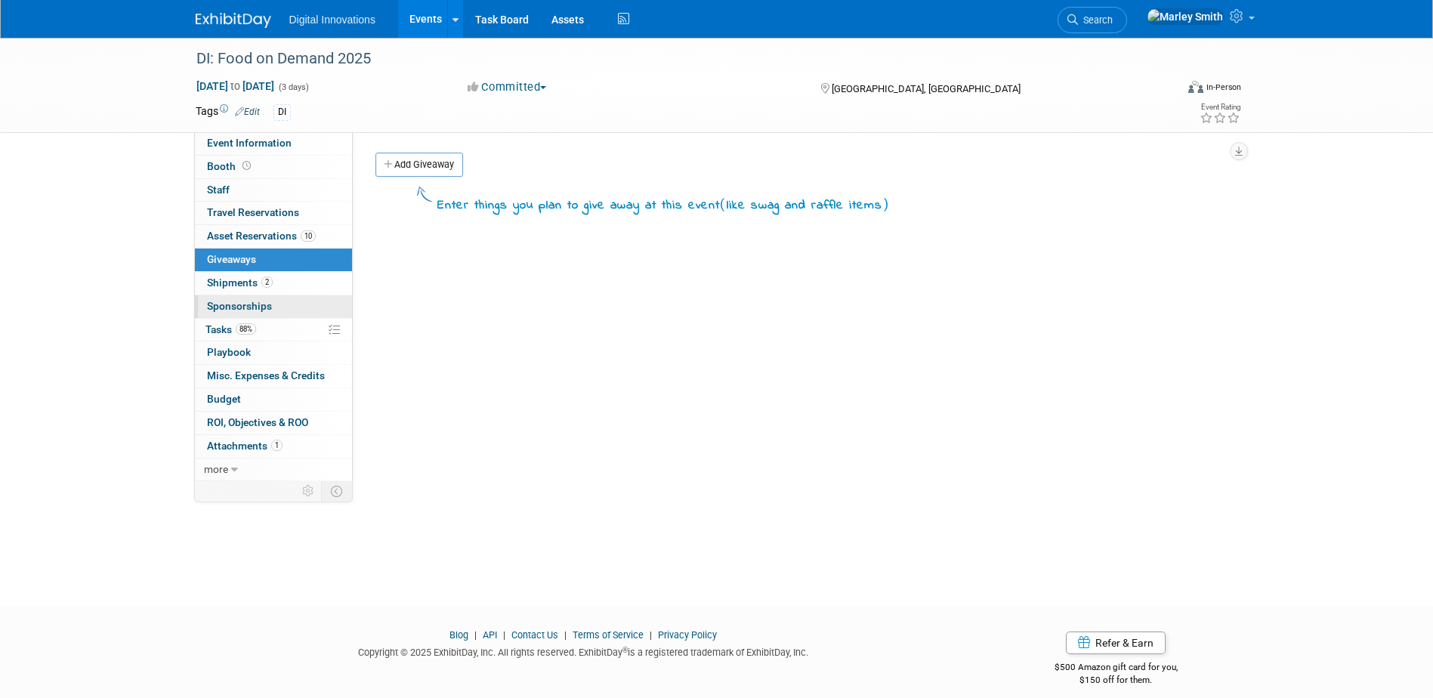
click at [283, 301] on link "0 Sponsorships 0" at bounding box center [273, 306] width 157 height 23
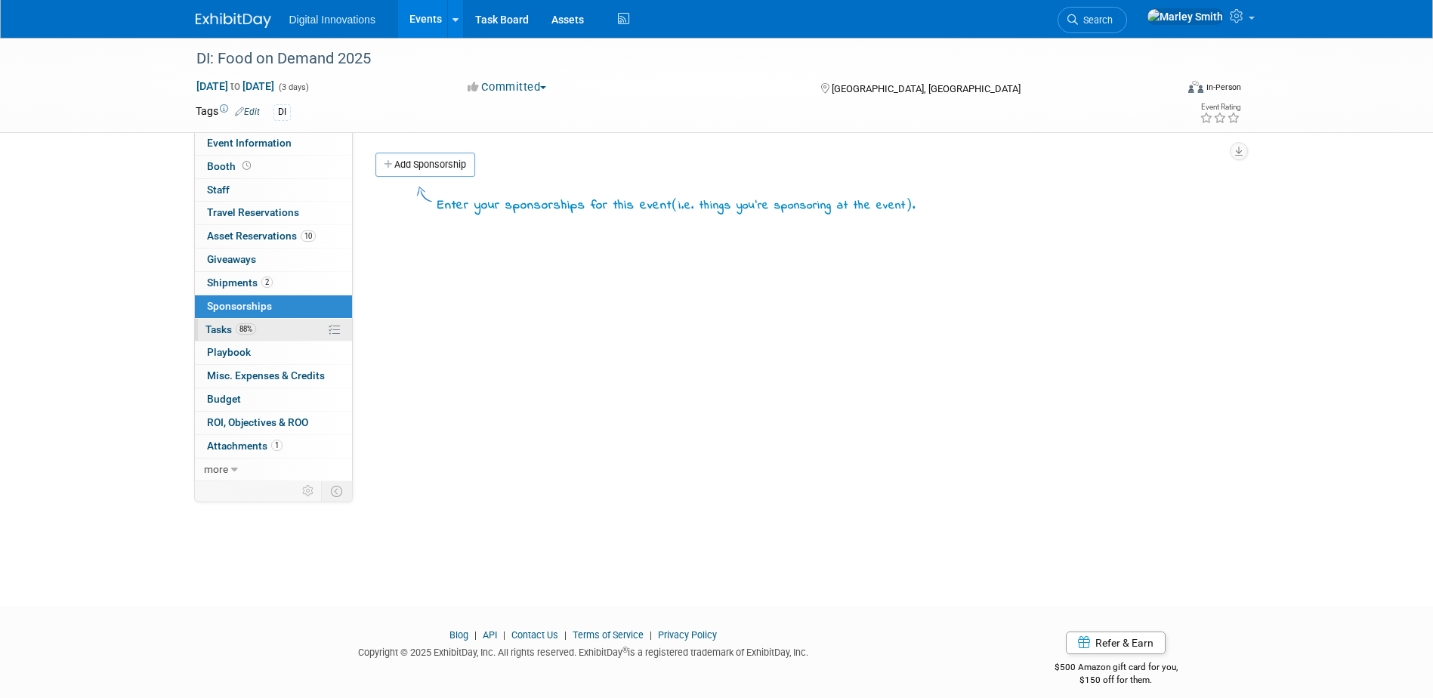
click at [303, 341] on link "88% Tasks 88%" at bounding box center [273, 330] width 157 height 23
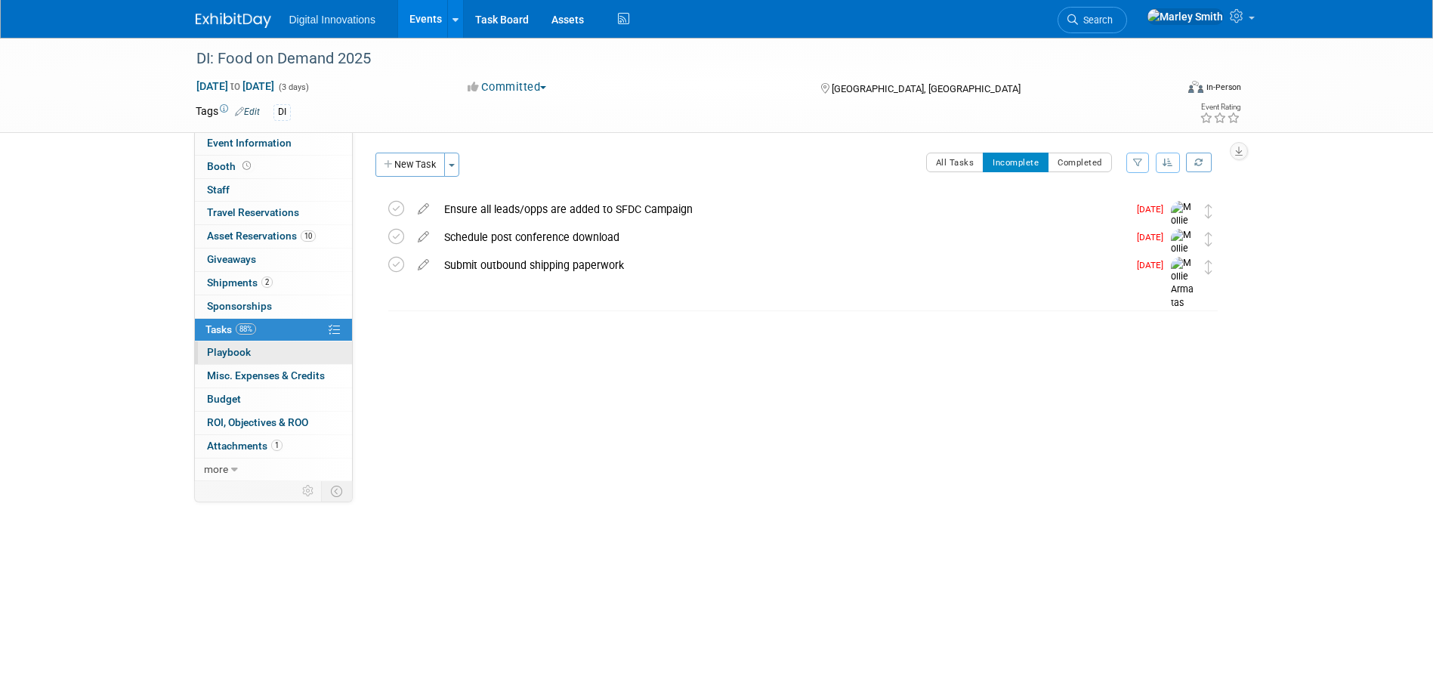
click at [303, 359] on link "0 Playbook 0" at bounding box center [273, 352] width 157 height 23
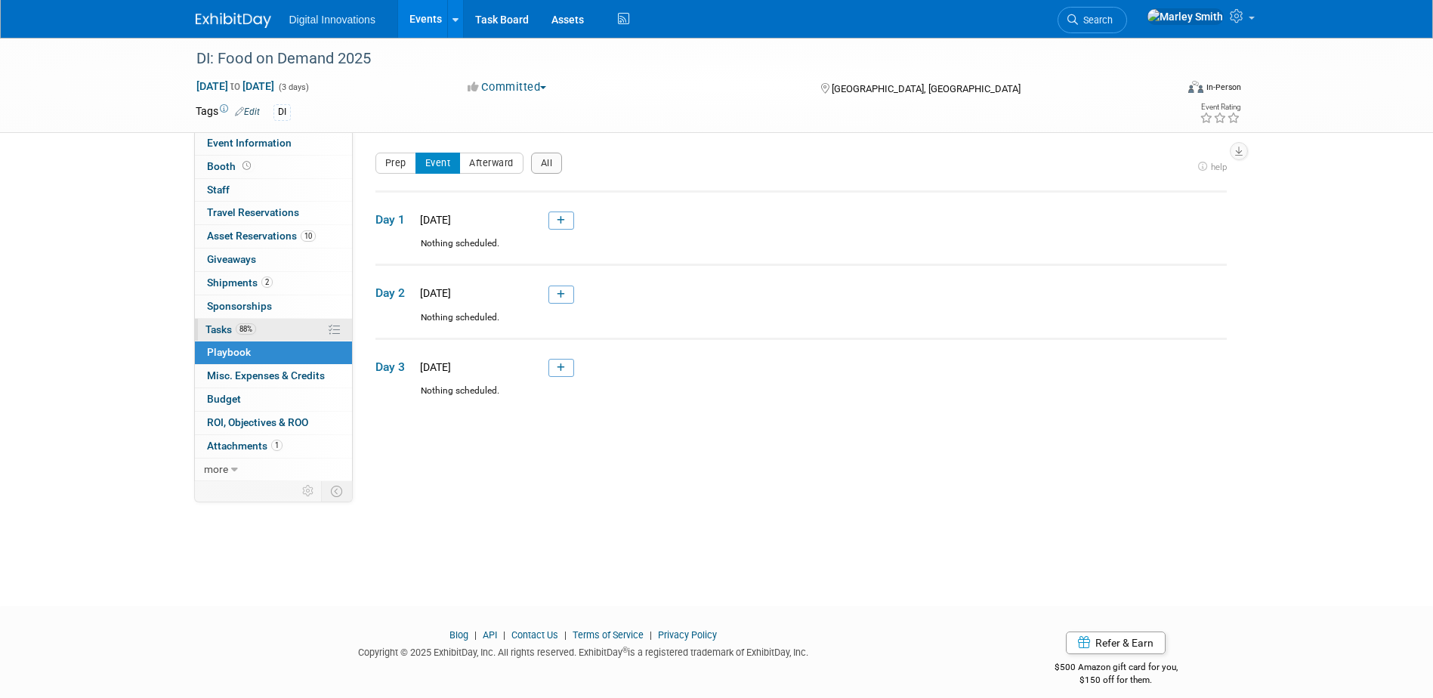
click at [285, 328] on link "88% Tasks 88%" at bounding box center [273, 330] width 157 height 23
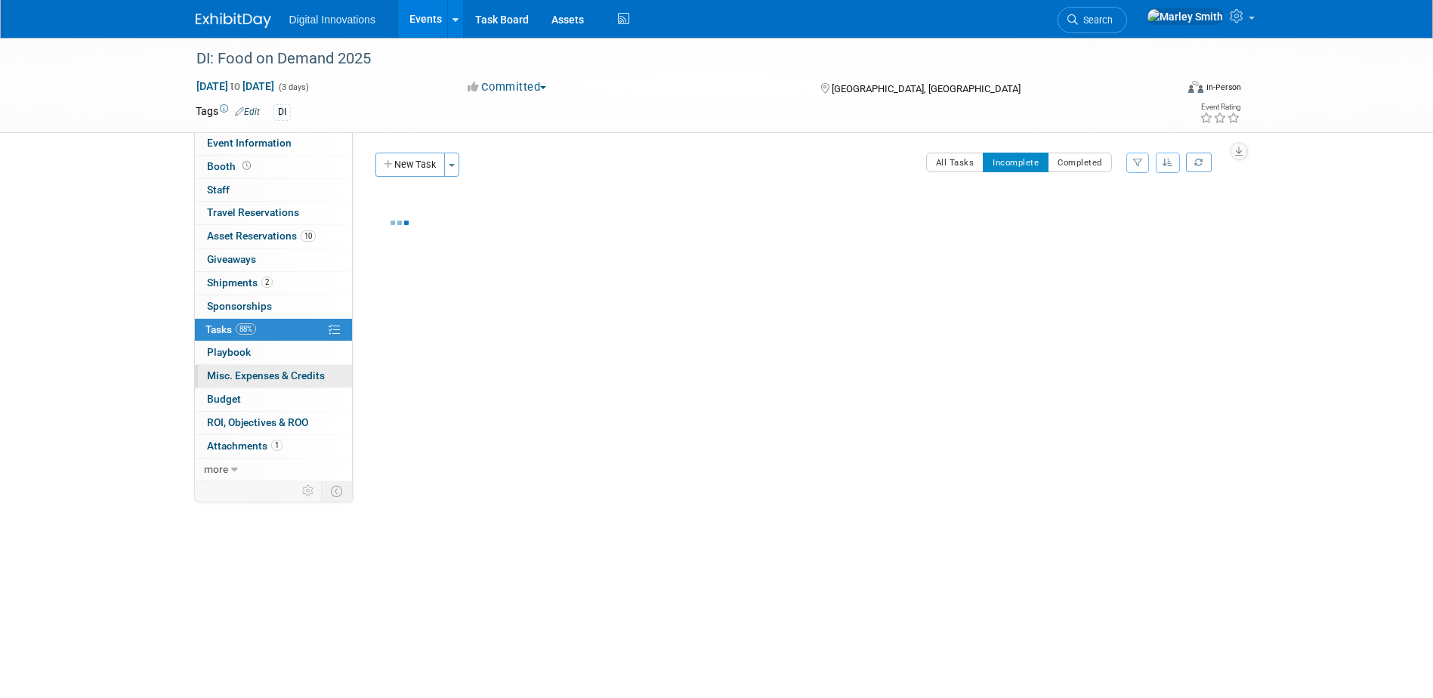
click at [291, 366] on link "0 Misc. Expenses & Credits 0" at bounding box center [273, 376] width 157 height 23
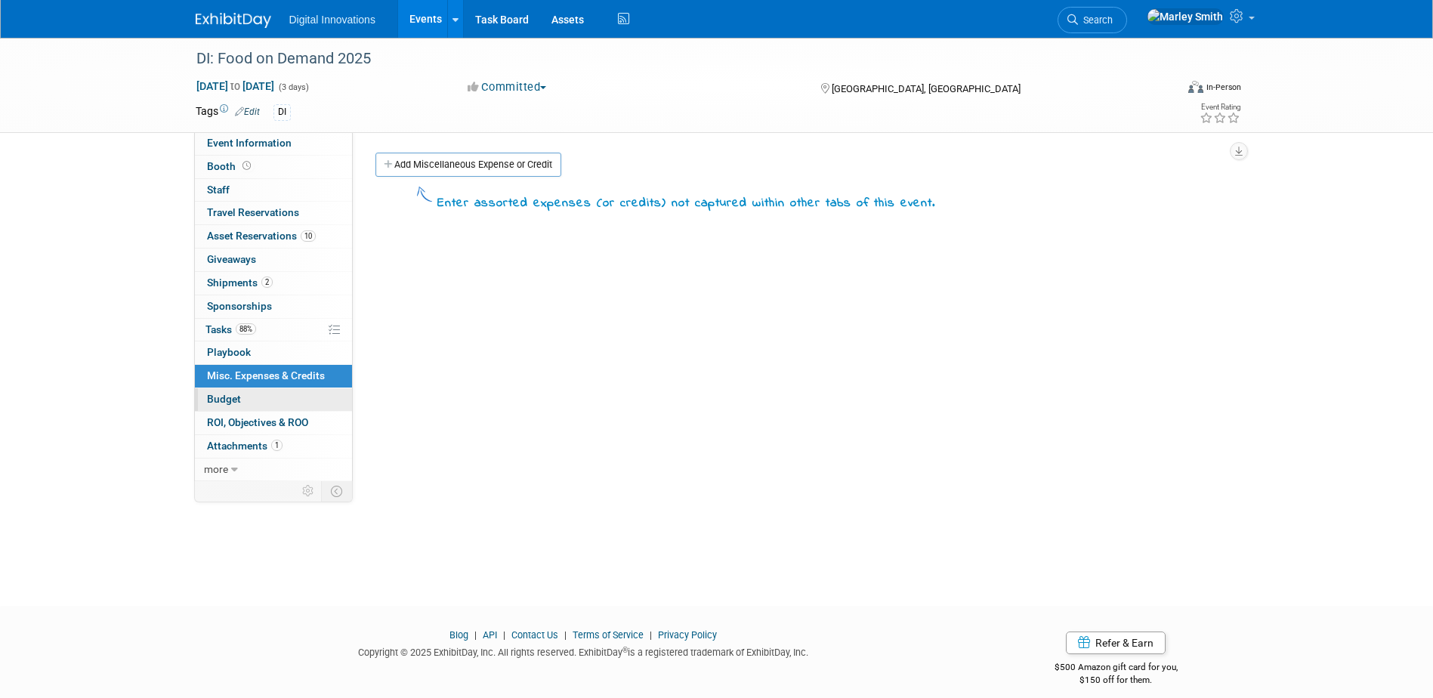
click at [299, 410] on link "Budget" at bounding box center [273, 399] width 157 height 23
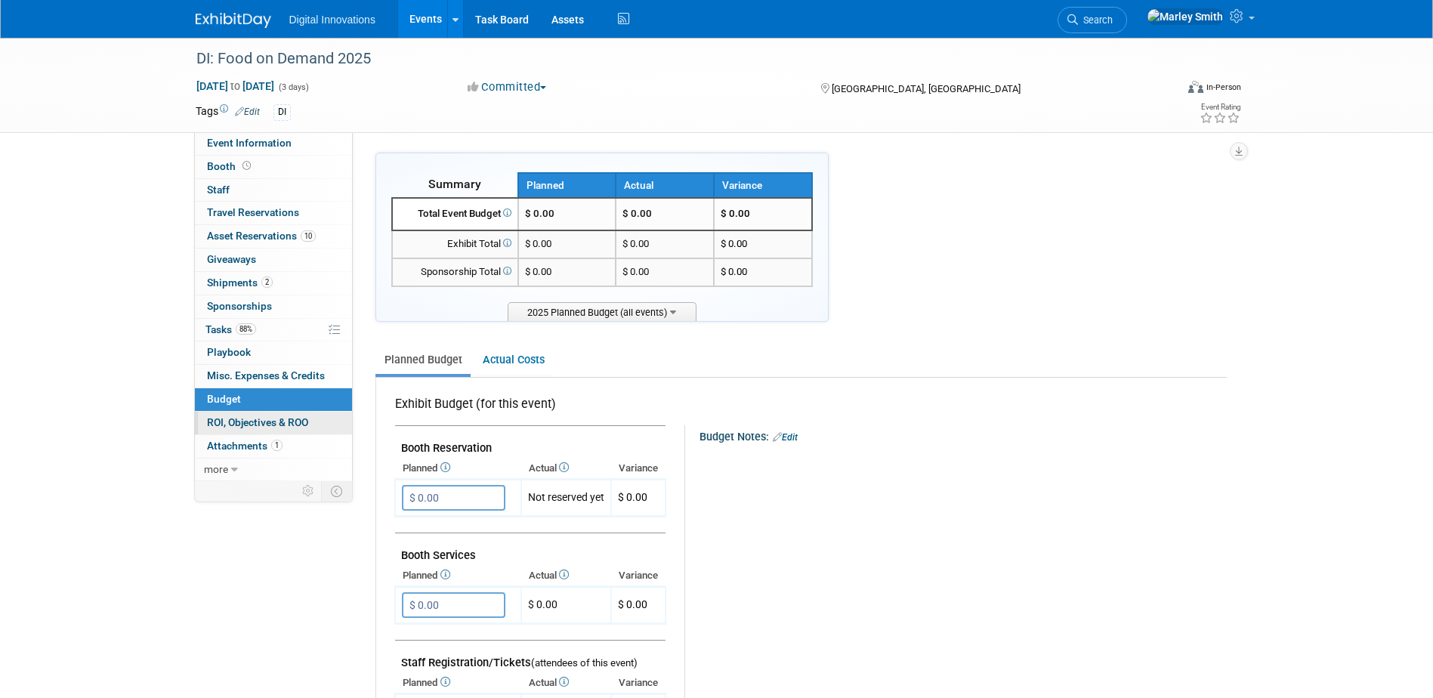
click at [296, 422] on span "ROI, Objectives & ROO 0" at bounding box center [257, 422] width 101 height 12
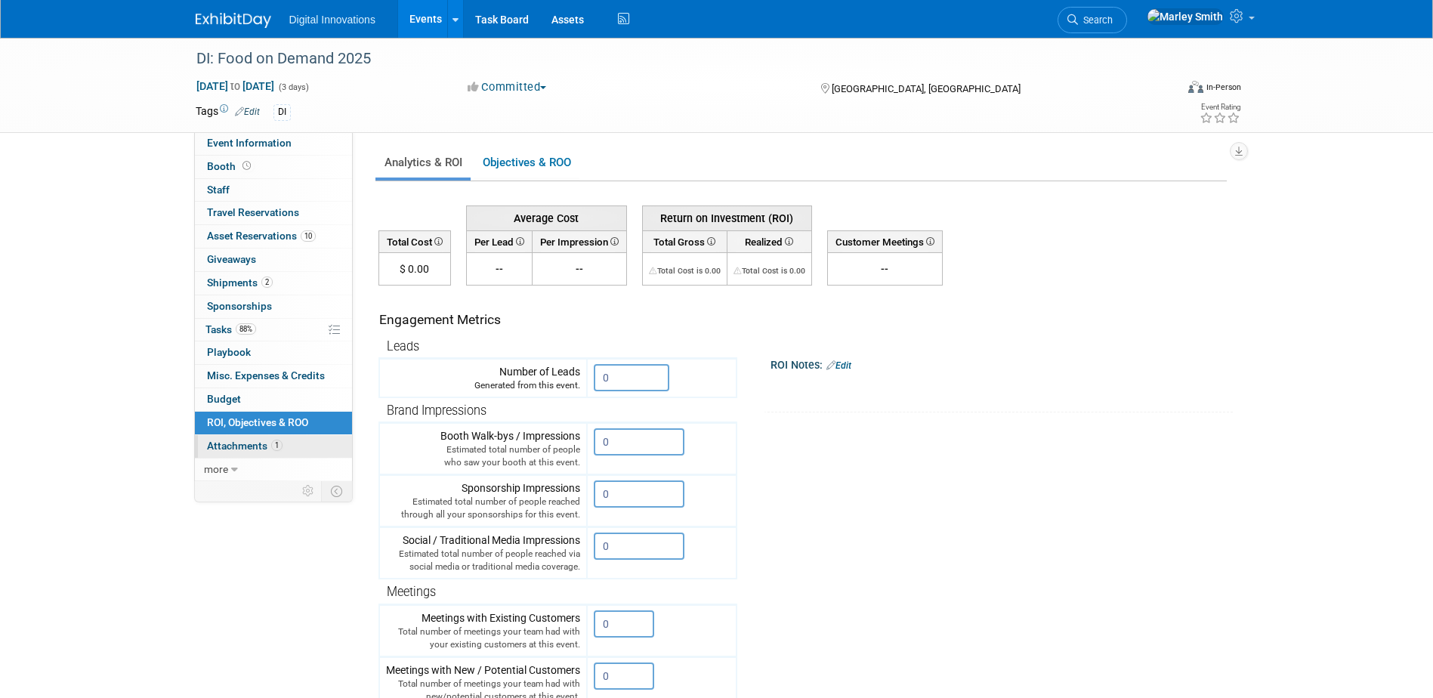
click at [296, 448] on link "1 Attachments 1" at bounding box center [273, 446] width 157 height 23
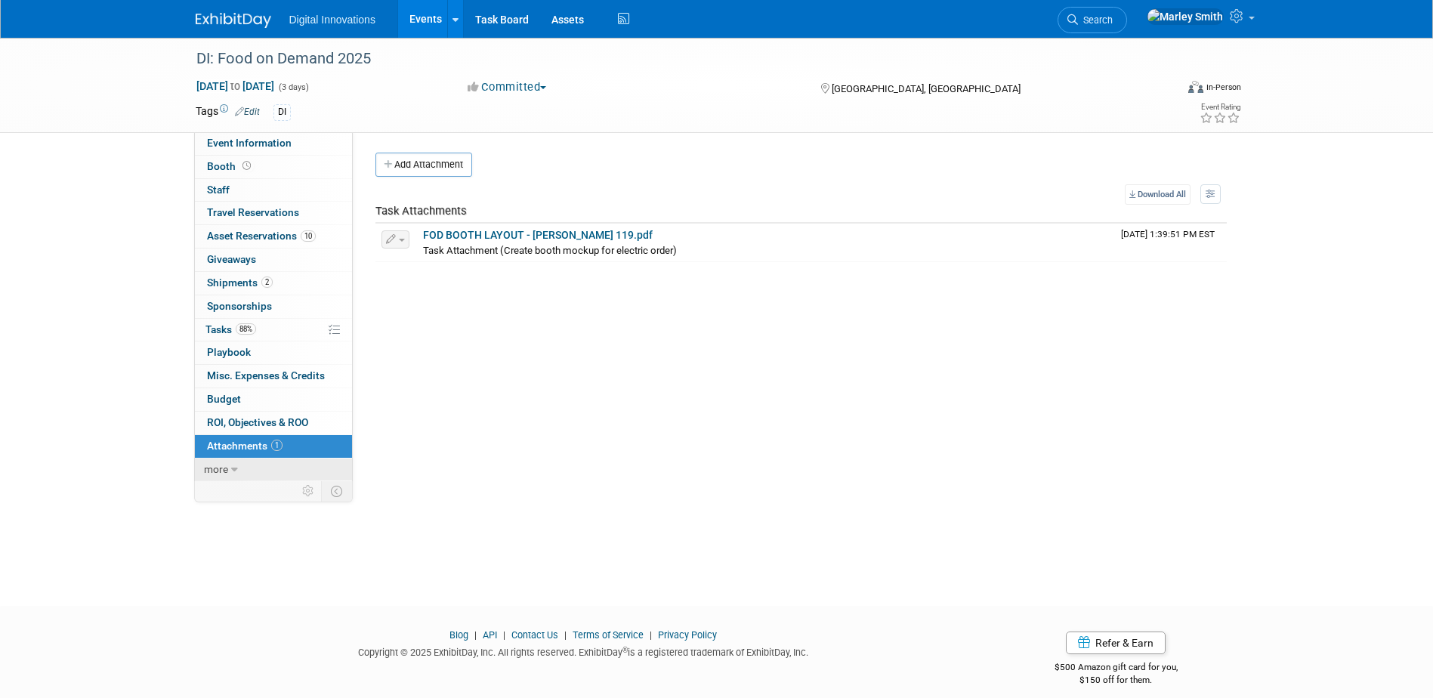
click at [276, 470] on link "more" at bounding box center [273, 469] width 157 height 23
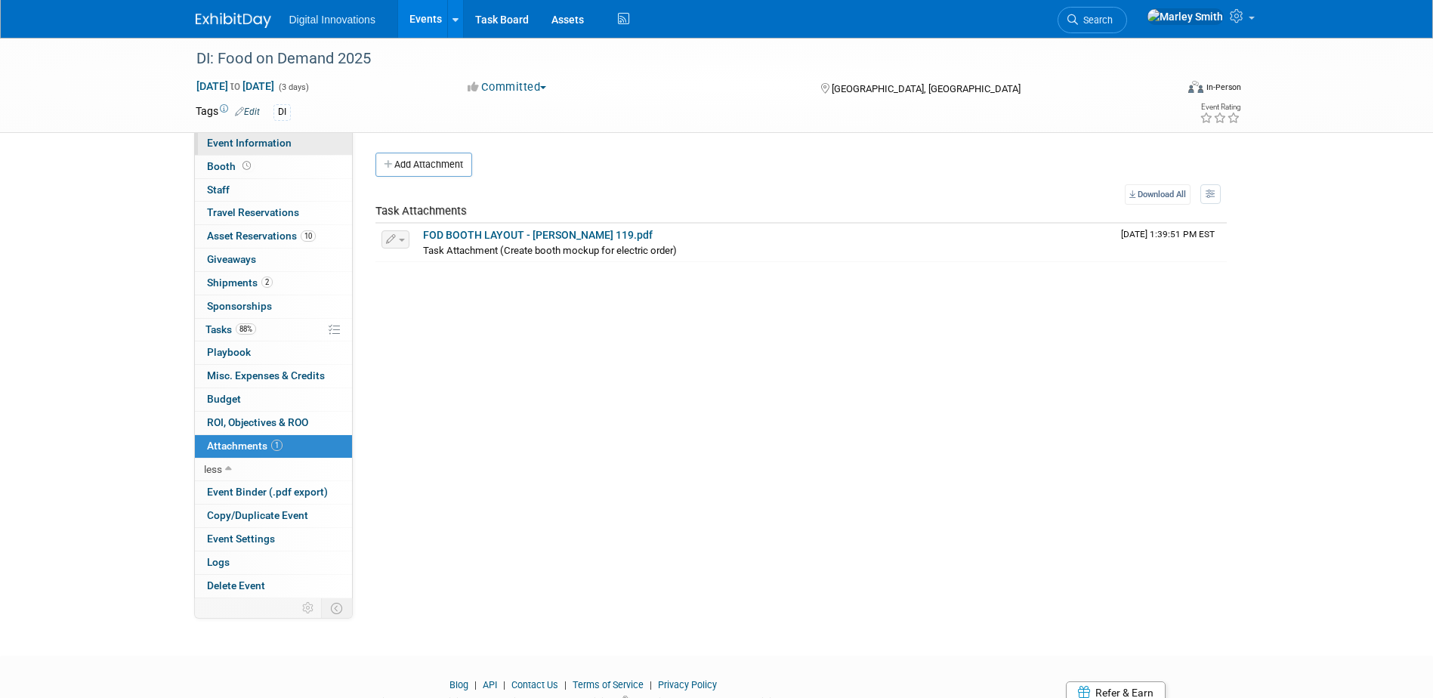
click at [256, 145] on span "Event Information" at bounding box center [249, 143] width 85 height 12
select select "[PERSON_NAME]"
select select "Conference - Booth"
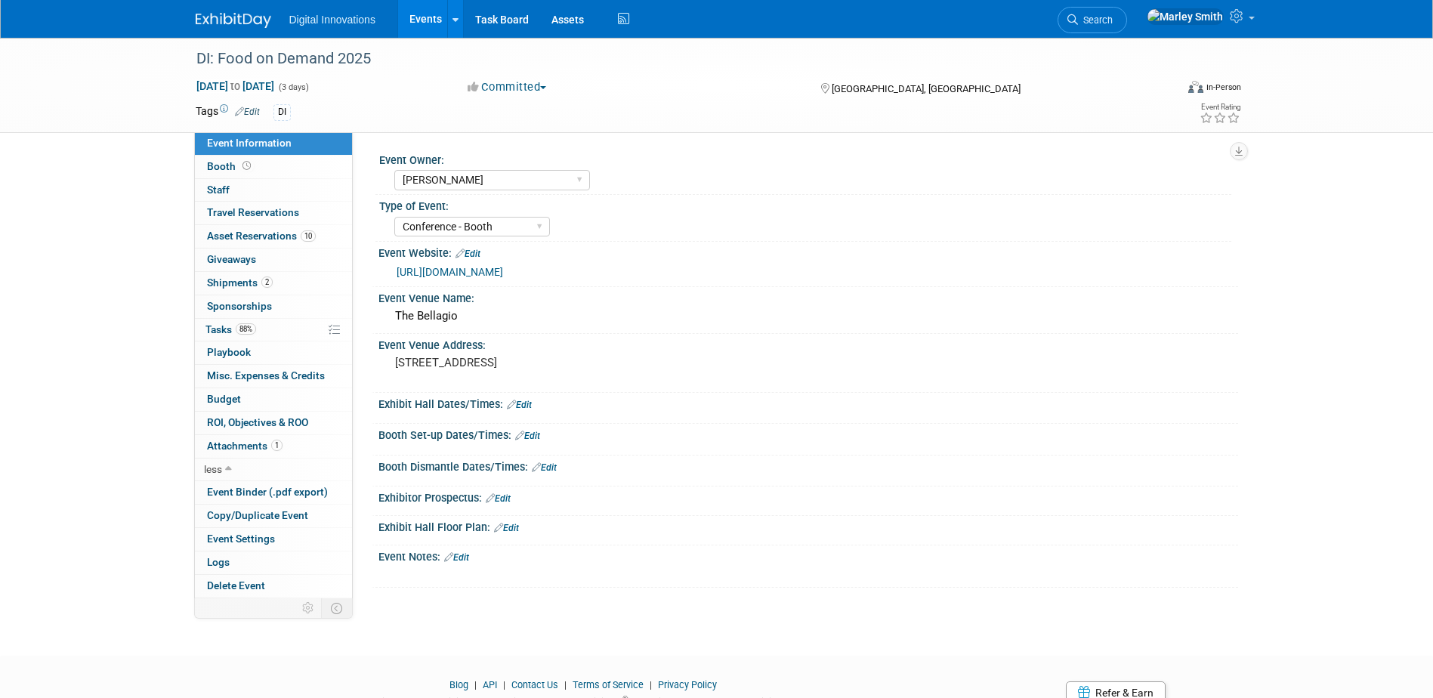
click at [431, 22] on link "Events" at bounding box center [425, 19] width 55 height 38
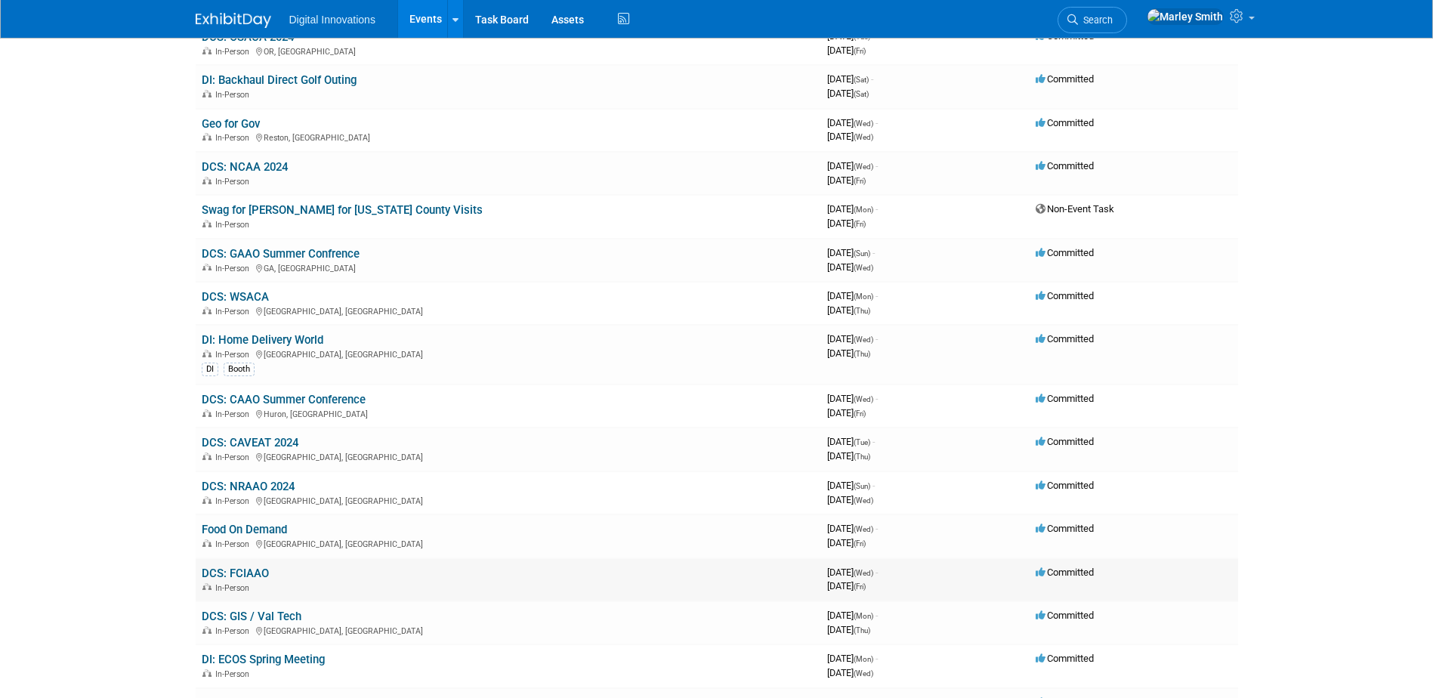
scroll to position [2341, 0]
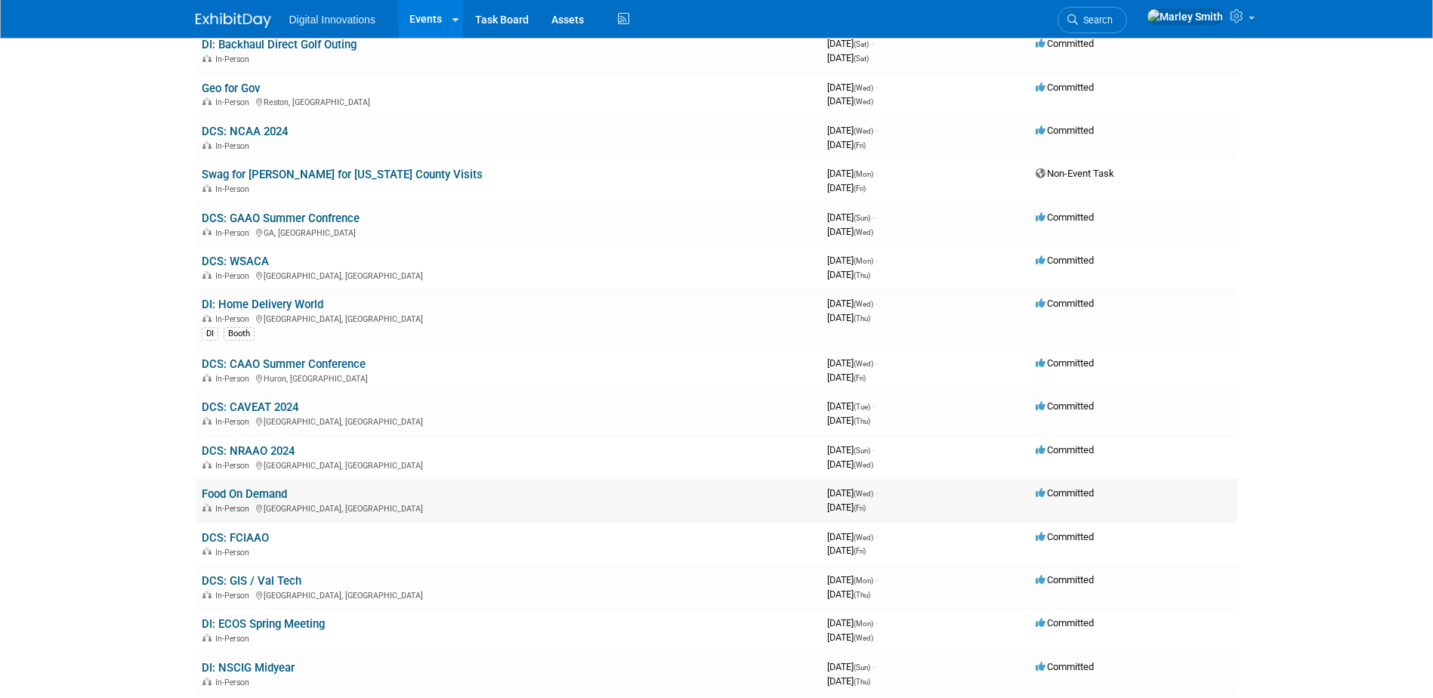
click at [240, 493] on link "Food On Demand" at bounding box center [244, 494] width 85 height 14
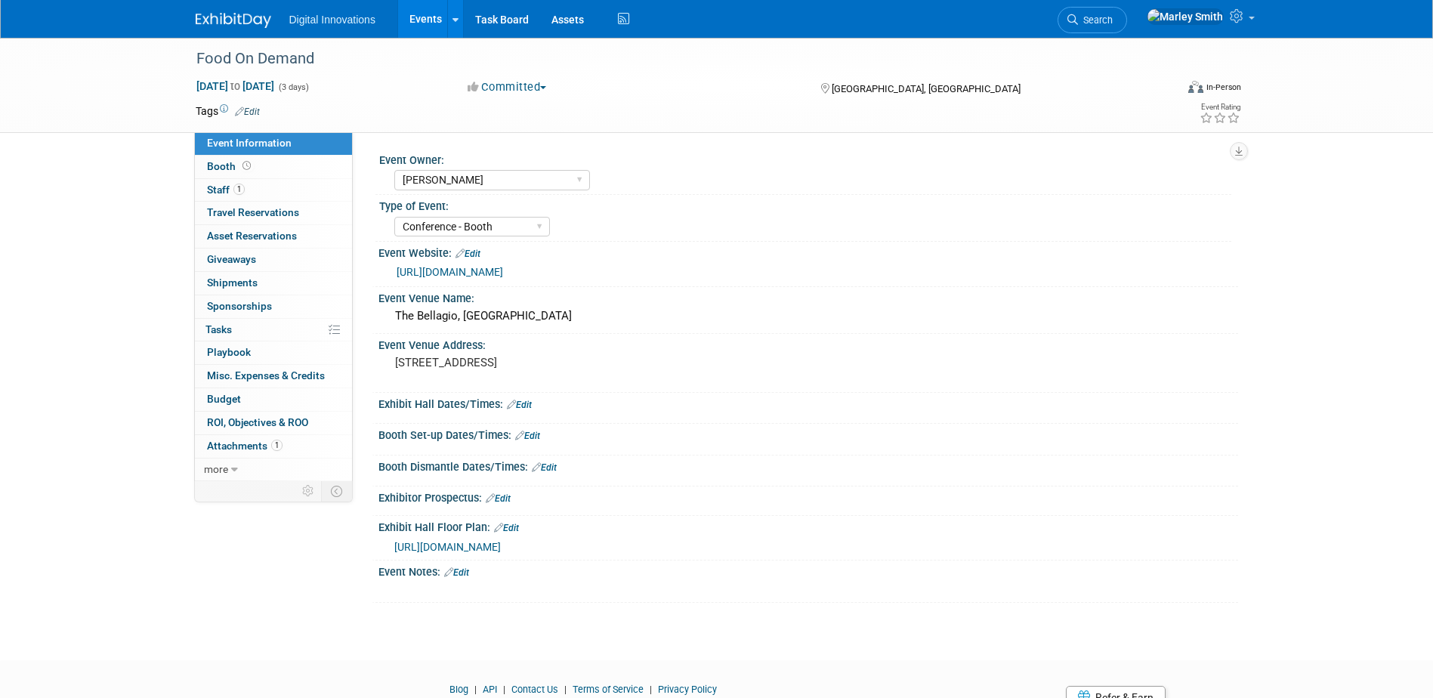
select select "[PERSON_NAME]"
select select "Conference - Booth"
click at [273, 184] on link "1 Staff 1" at bounding box center [273, 190] width 157 height 23
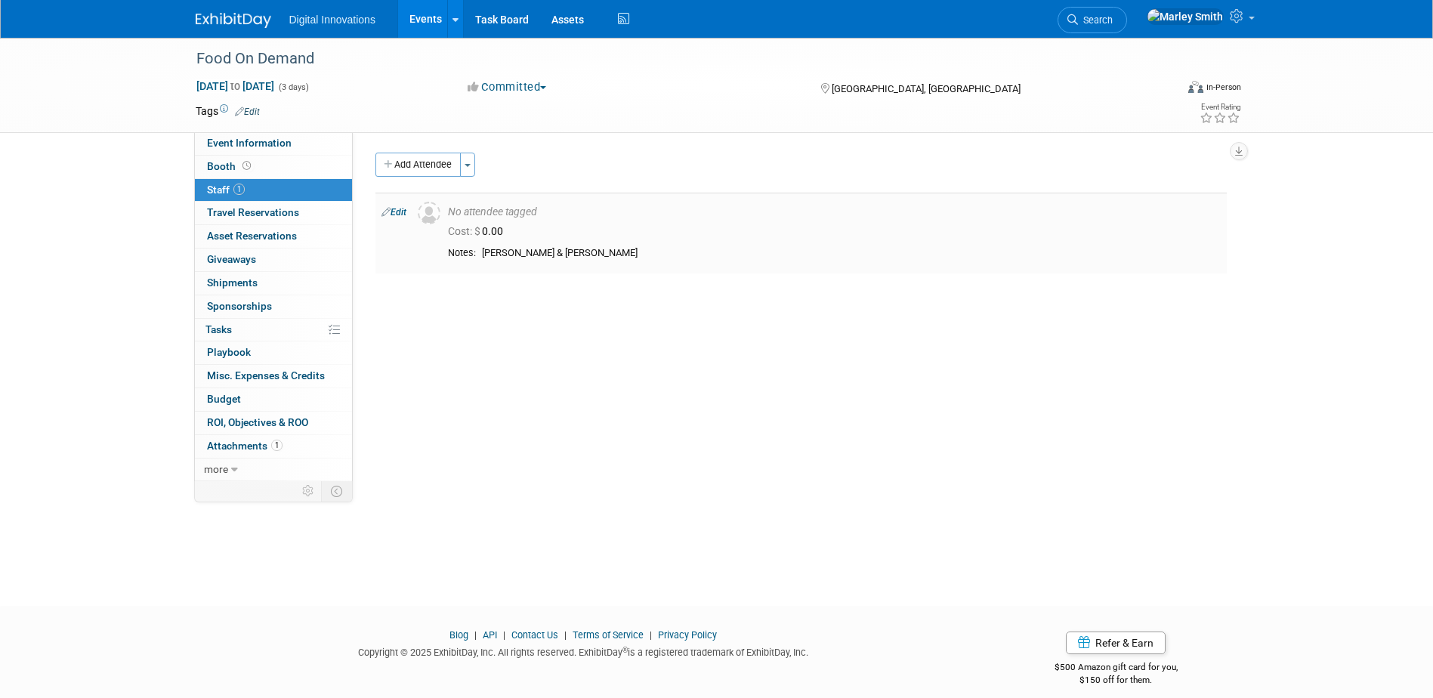
drag, startPoint x: 597, startPoint y: 254, endPoint x: 484, endPoint y: 248, distance: 112.7
click at [484, 248] on div "Mckenzie, Tucker & Bianca" at bounding box center [851, 253] width 739 height 13
drag, startPoint x: 484, startPoint y: 248, endPoint x: 561, endPoint y: 257, distance: 77.6
click at [561, 257] on div "Mckenzie, Tucker & Bianca" at bounding box center [851, 253] width 739 height 13
drag, startPoint x: 599, startPoint y: 251, endPoint x: 480, endPoint y: 254, distance: 119.4
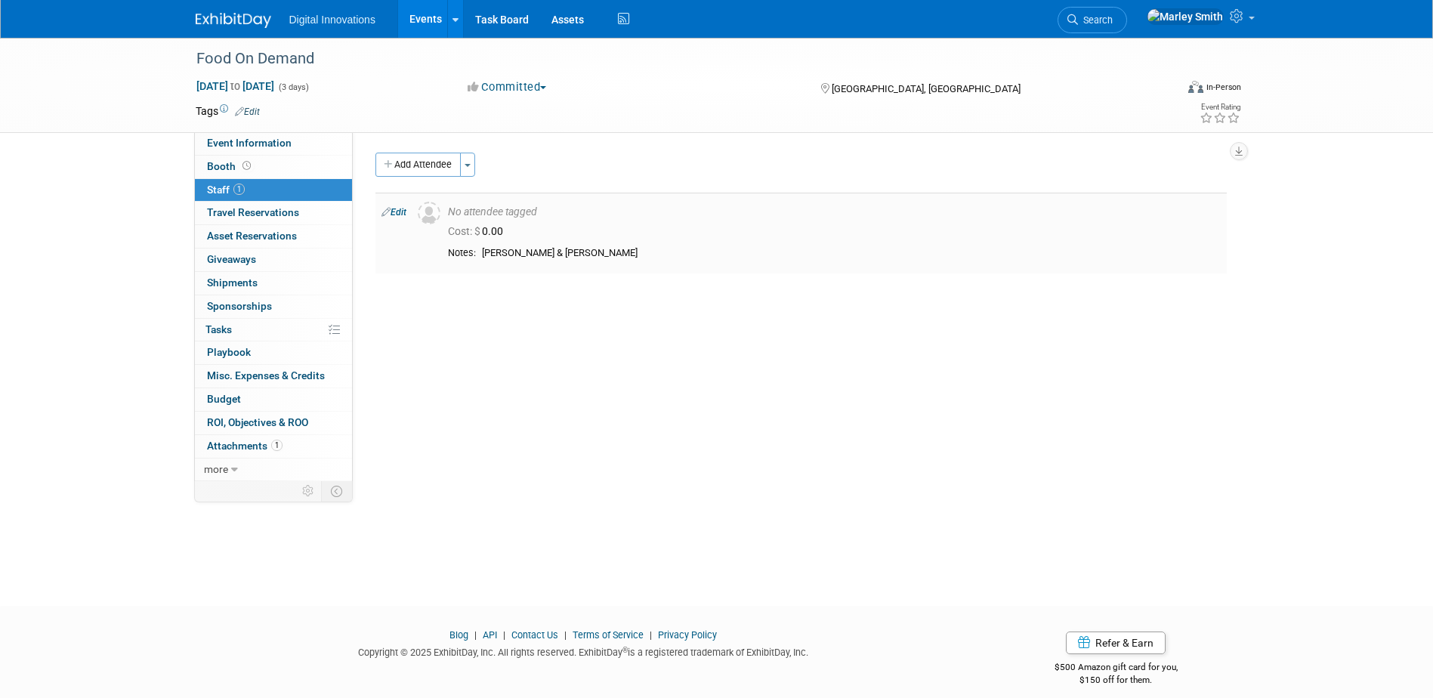
click at [480, 254] on td "Mckenzie, Tucker & Bianca" at bounding box center [848, 254] width 745 height 14
drag, startPoint x: 480, startPoint y: 254, endPoint x: 580, endPoint y: 261, distance: 100.7
click at [580, 261] on div "Notes: Mckenzie, Tucker & Bianca" at bounding box center [834, 256] width 773 height 18
click at [298, 446] on link "1 Attachments 1" at bounding box center [273, 446] width 157 height 23
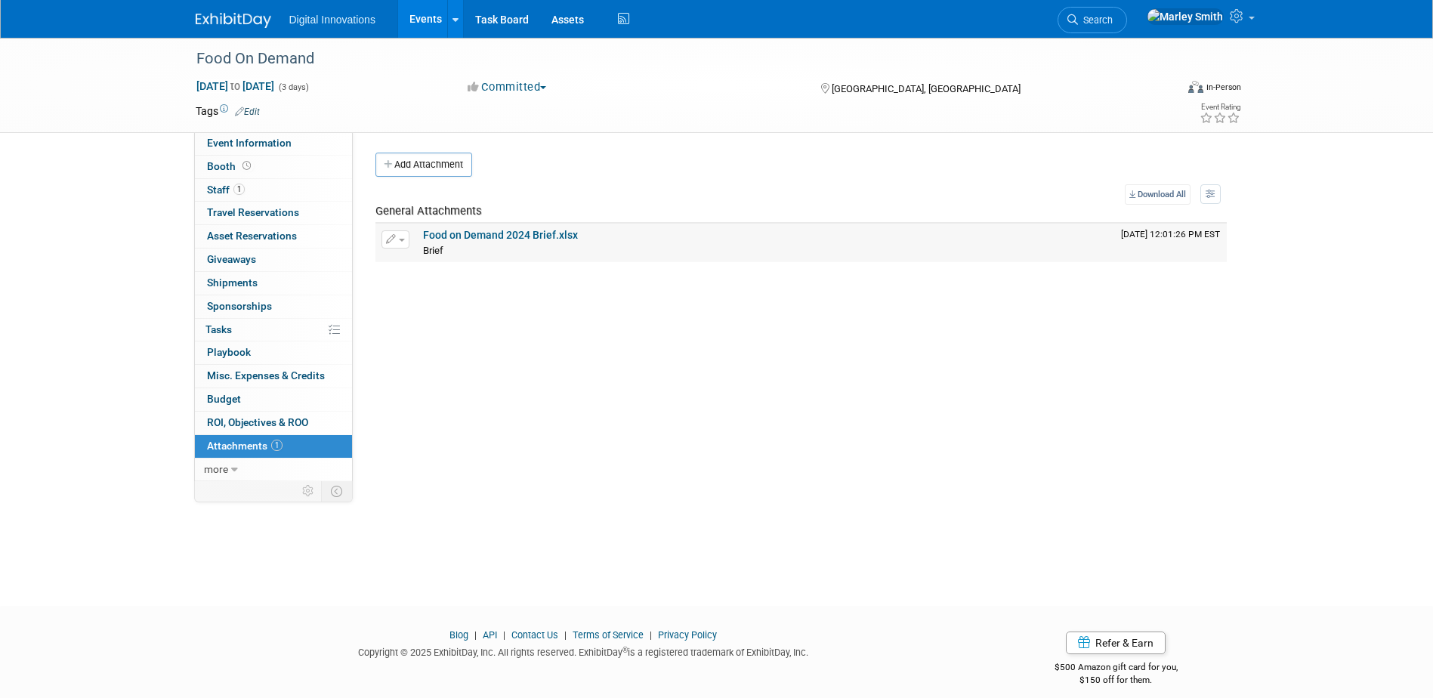
click at [538, 230] on link "Food on Demand 2024 Brief.xlsx" at bounding box center [500, 235] width 155 height 12
click at [418, 3] on link "Events" at bounding box center [425, 19] width 55 height 38
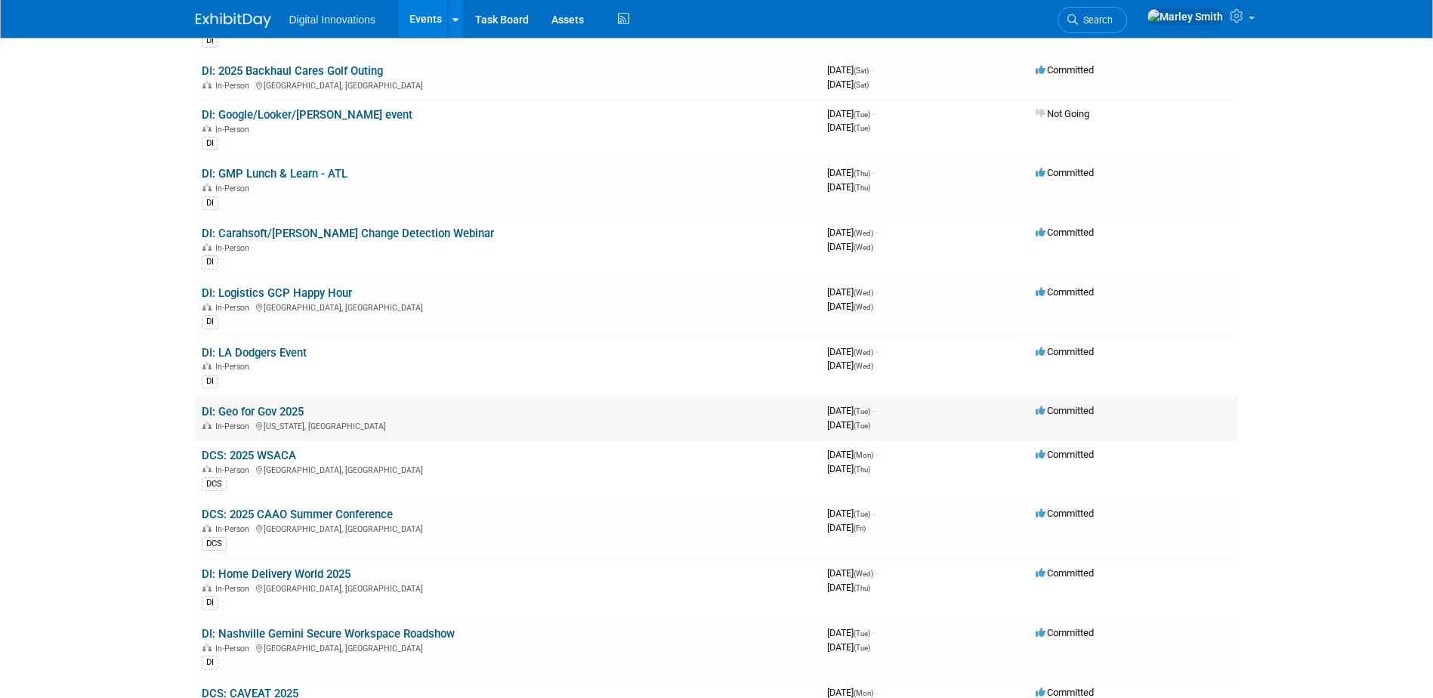
click at [269, 408] on link "DI: Geo for Gov 2025" at bounding box center [253, 412] width 102 height 14
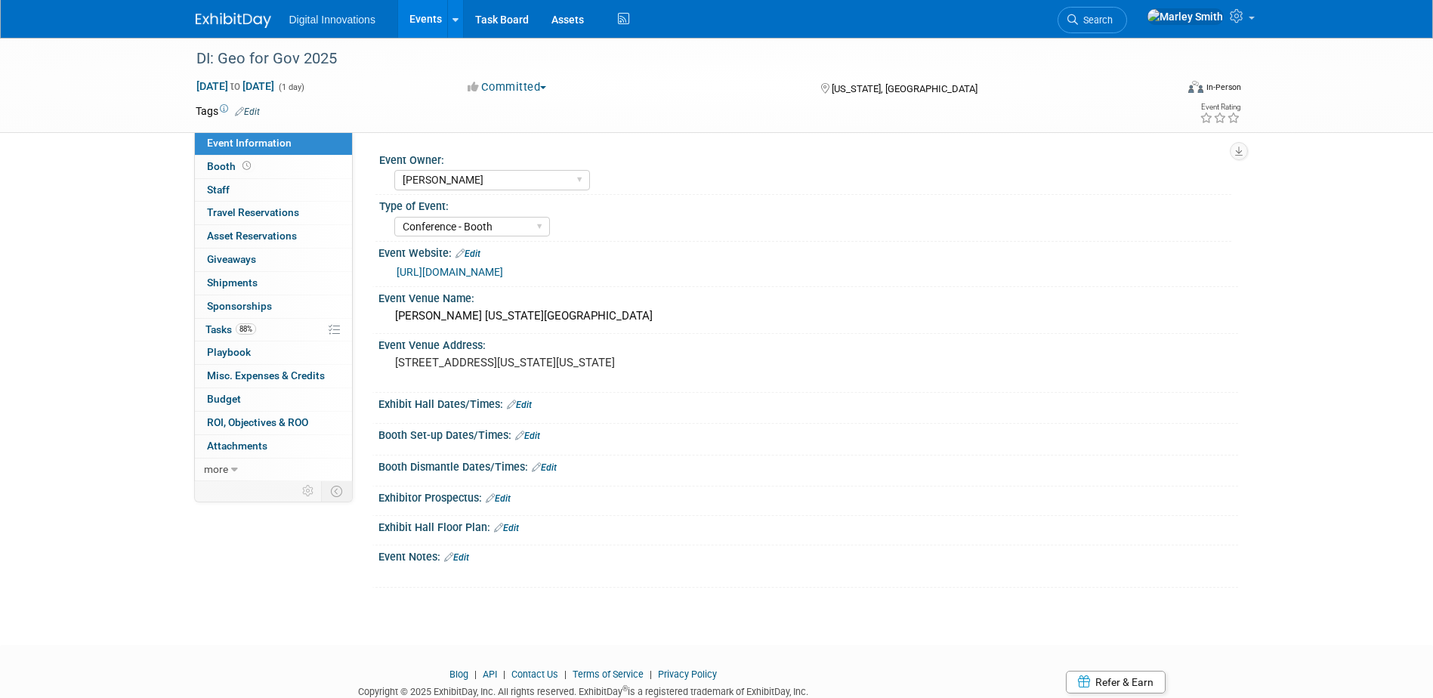
select select "[PERSON_NAME]"
select select "Conference - Booth"
click at [279, 187] on link "0 Staff 0" at bounding box center [273, 190] width 157 height 23
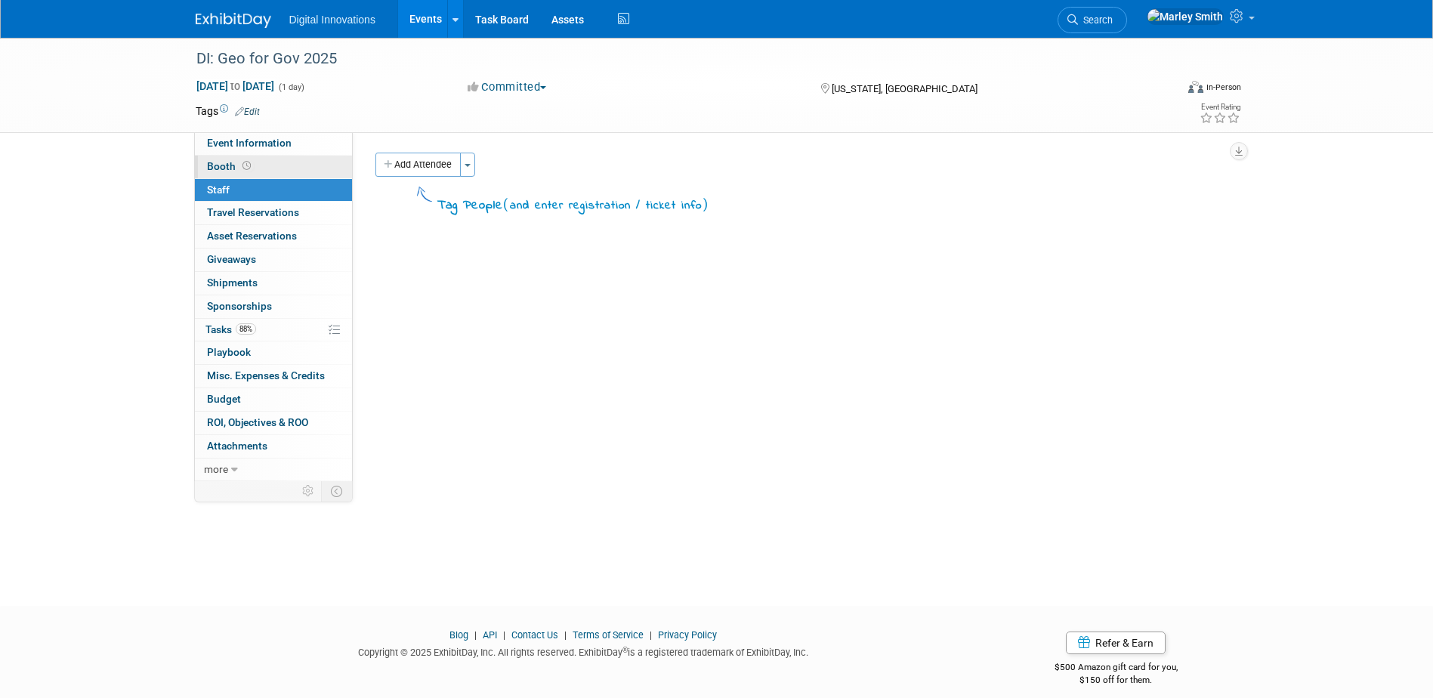
click at [269, 161] on link "Booth" at bounding box center [273, 167] width 157 height 23
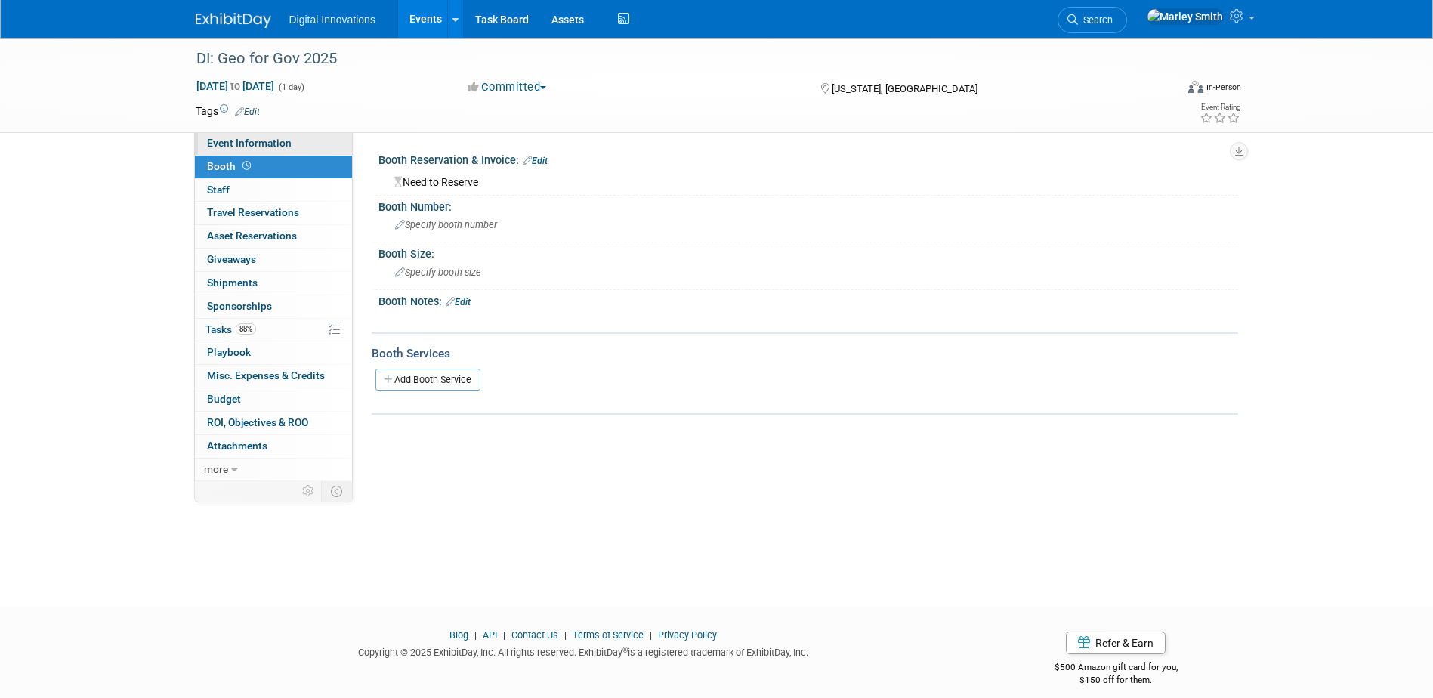
click at [264, 143] on span "Event Information" at bounding box center [249, 143] width 85 height 12
select select "[PERSON_NAME]"
select select "Conference - Booth"
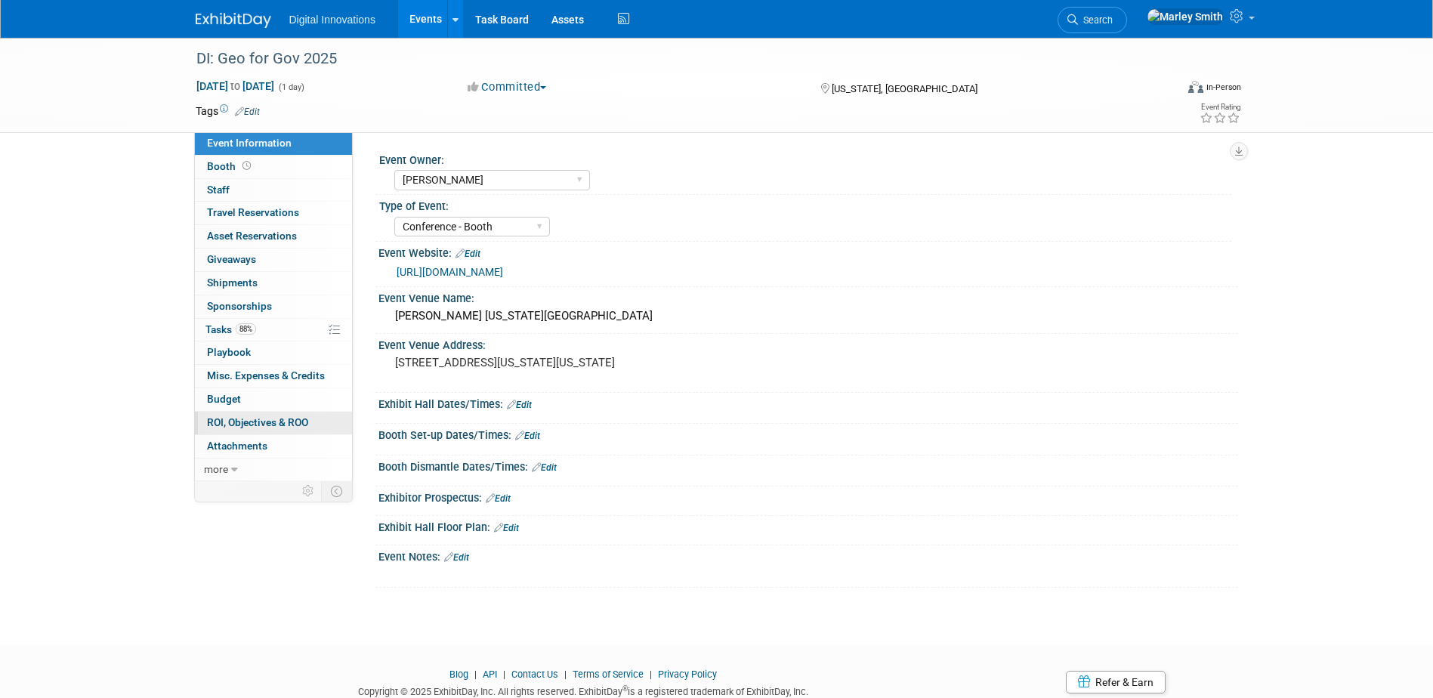
click at [282, 418] on span "ROI, Objectives & ROO 0" at bounding box center [257, 422] width 101 height 12
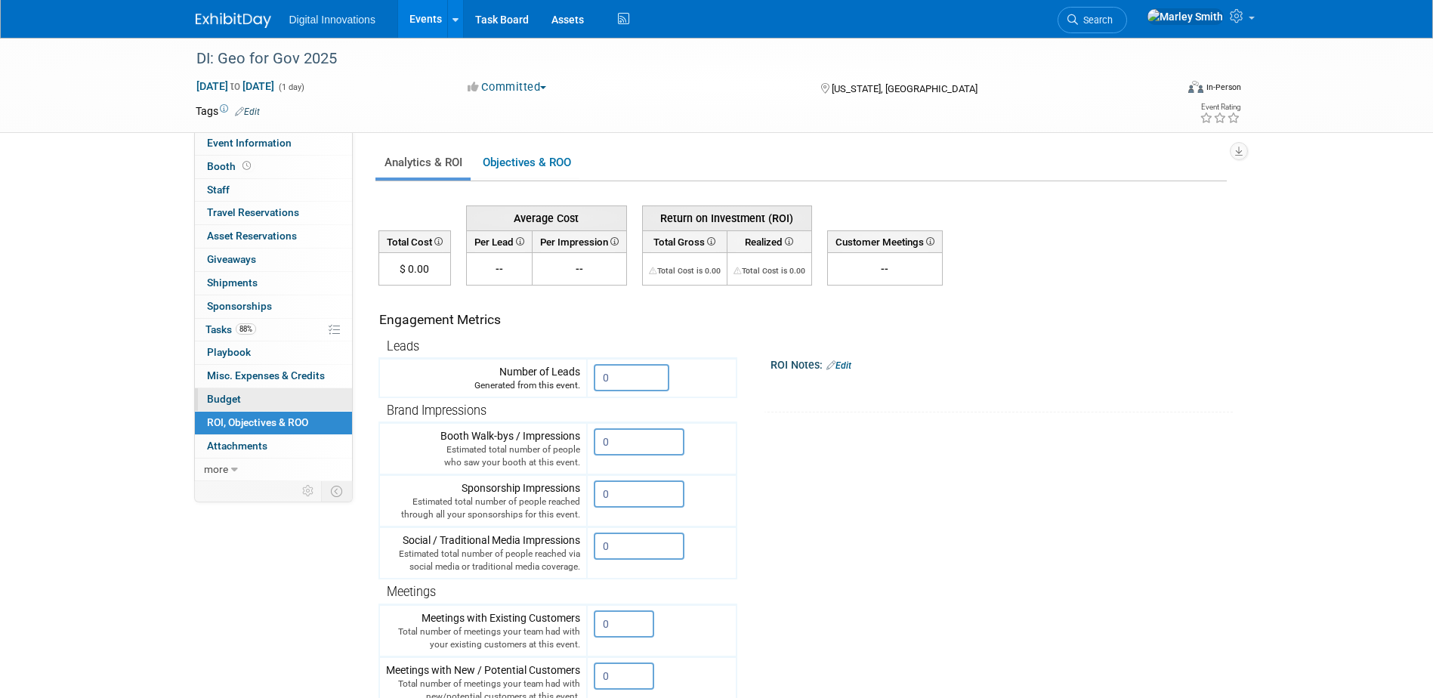
click at [296, 397] on link "Budget" at bounding box center [273, 399] width 157 height 23
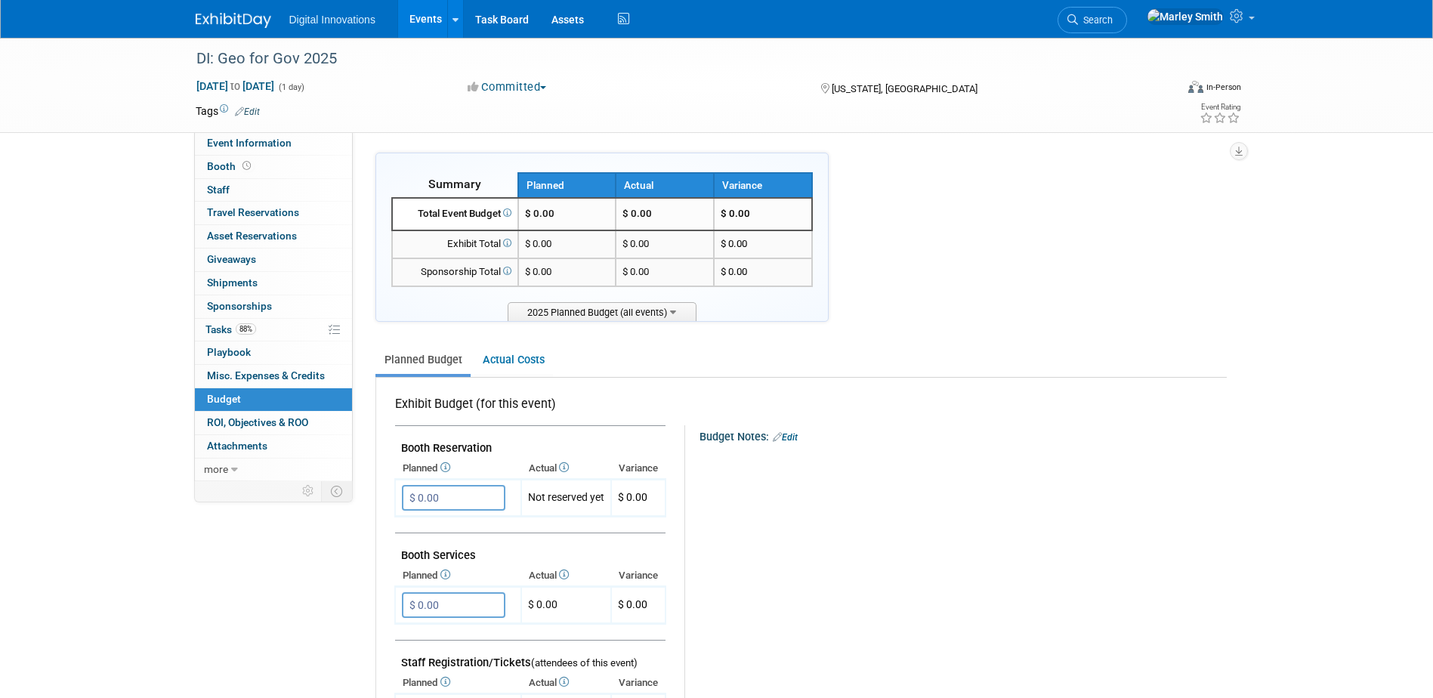
click at [297, 393] on link "Budget" at bounding box center [273, 399] width 157 height 23
click at [295, 363] on link "0 Playbook 0" at bounding box center [273, 352] width 157 height 23
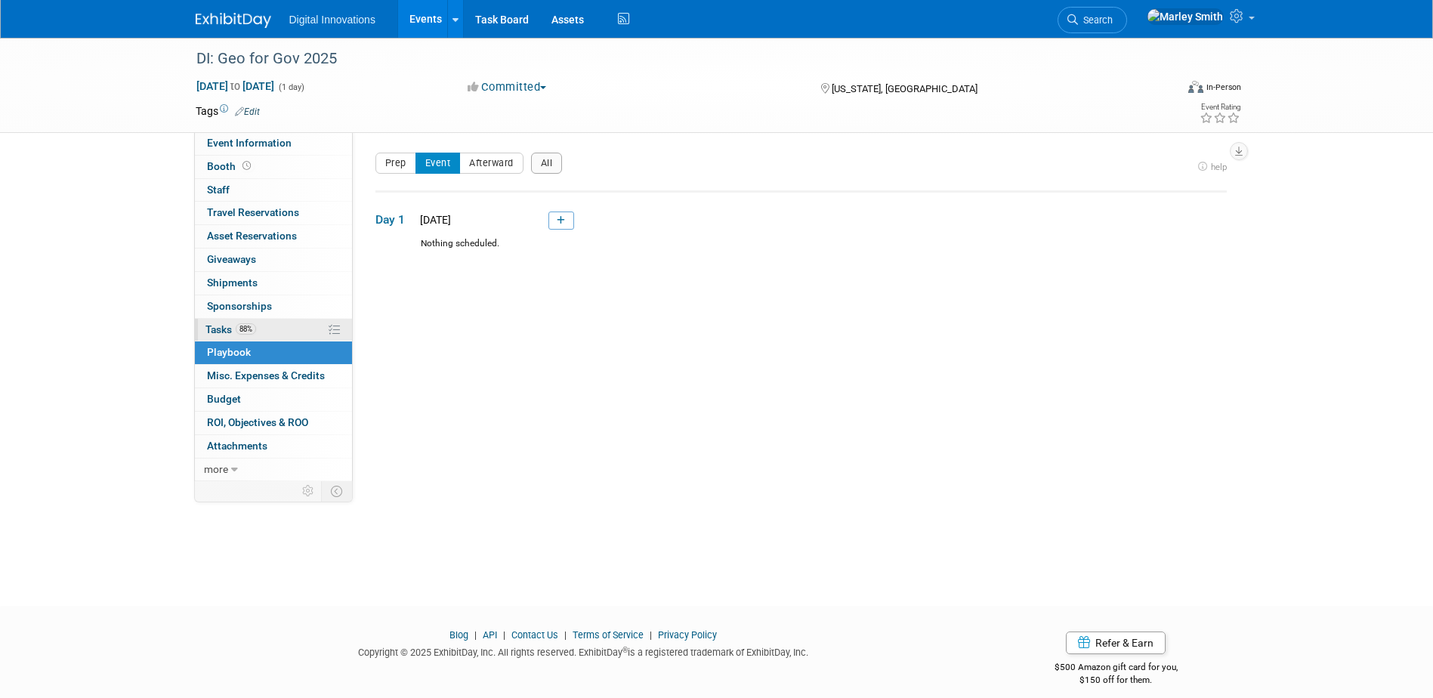
click at [275, 338] on link "88% Tasks 88%" at bounding box center [273, 330] width 157 height 23
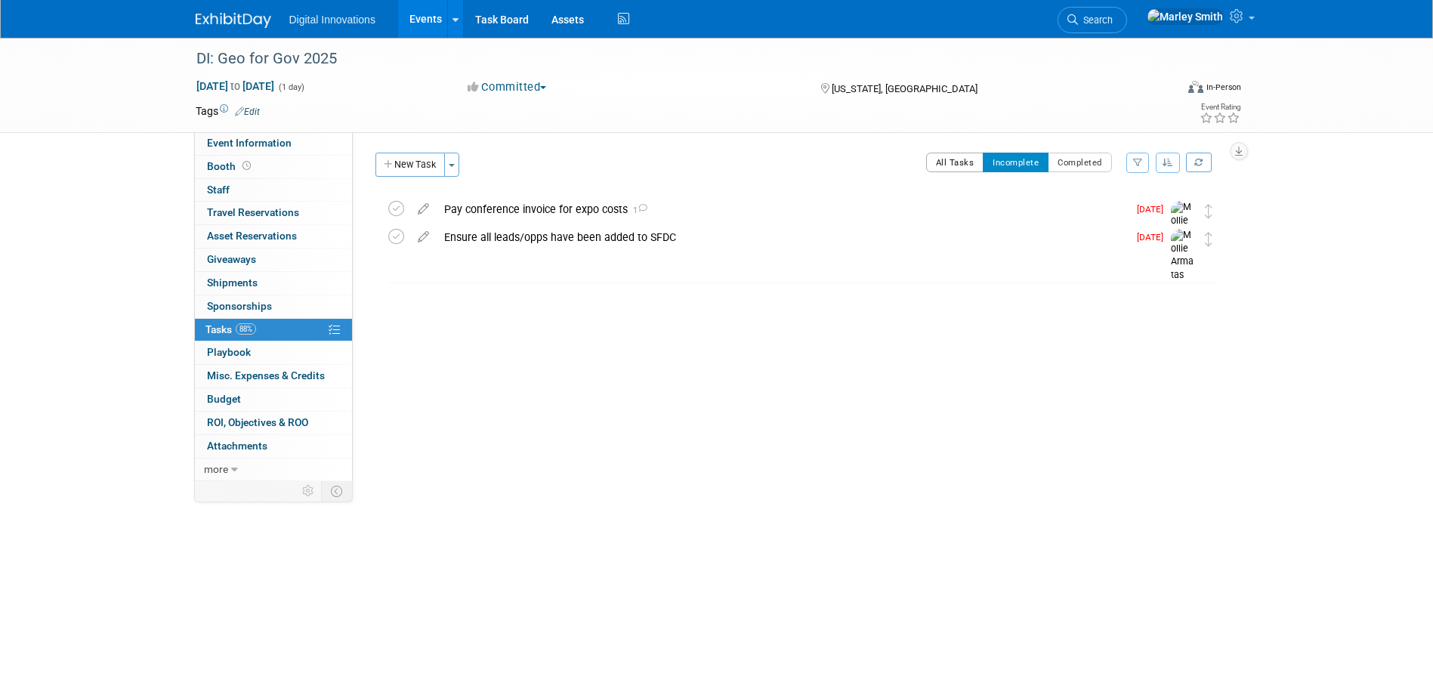
click at [964, 162] on button "All Tasks" at bounding box center [955, 163] width 58 height 20
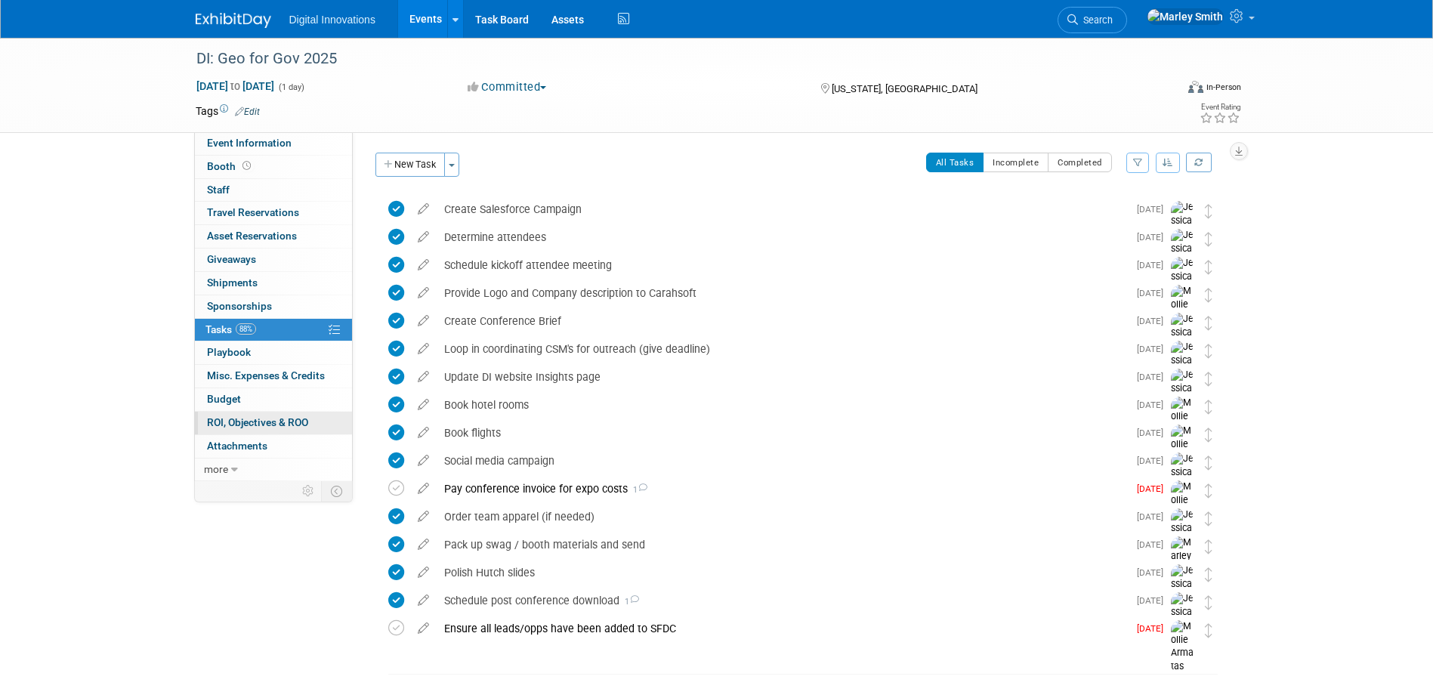
click at [273, 426] on span "ROI, Objectives & ROO 0" at bounding box center [257, 422] width 101 height 12
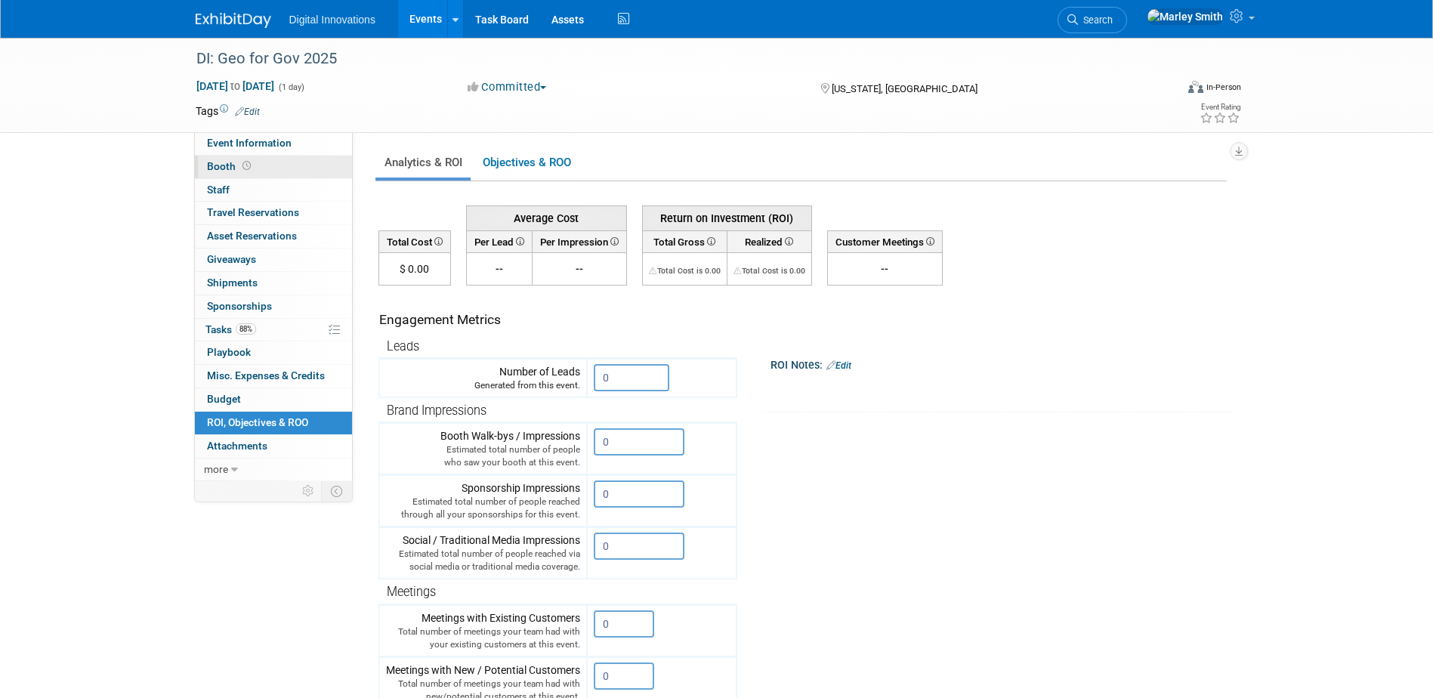
click at [221, 168] on span "Booth" at bounding box center [230, 166] width 47 height 12
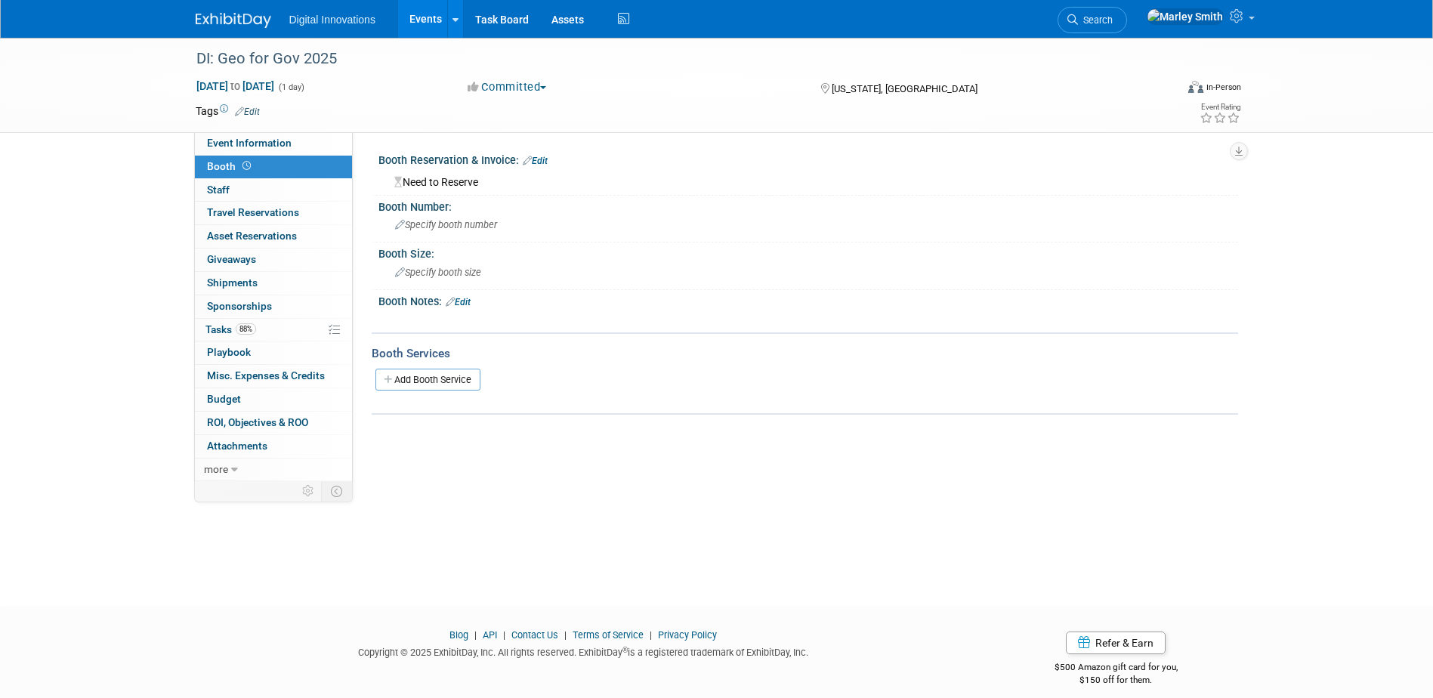
click at [264, 166] on link "Booth" at bounding box center [273, 167] width 157 height 23
click at [276, 162] on link "Booth" at bounding box center [273, 167] width 157 height 23
click at [304, 337] on link "88% Tasks 88%" at bounding box center [273, 330] width 157 height 23
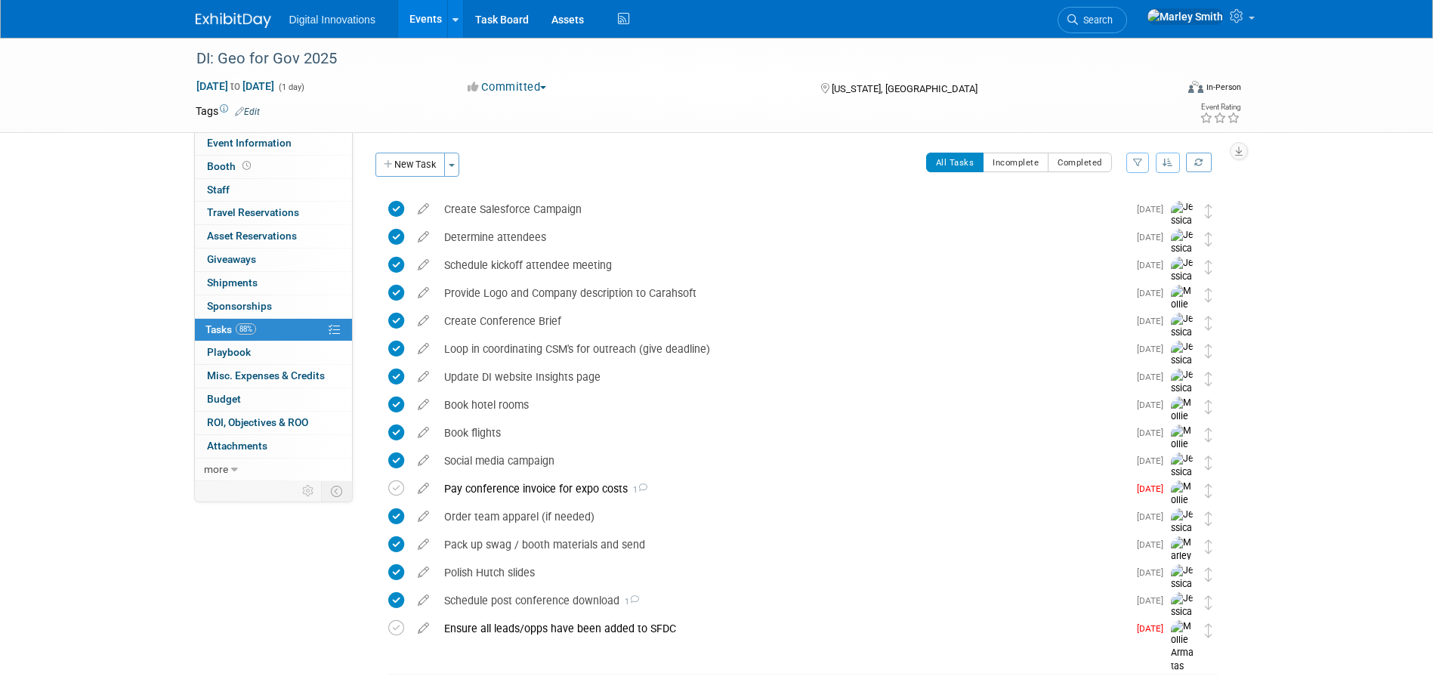
click at [427, 12] on link "Events" at bounding box center [425, 19] width 55 height 38
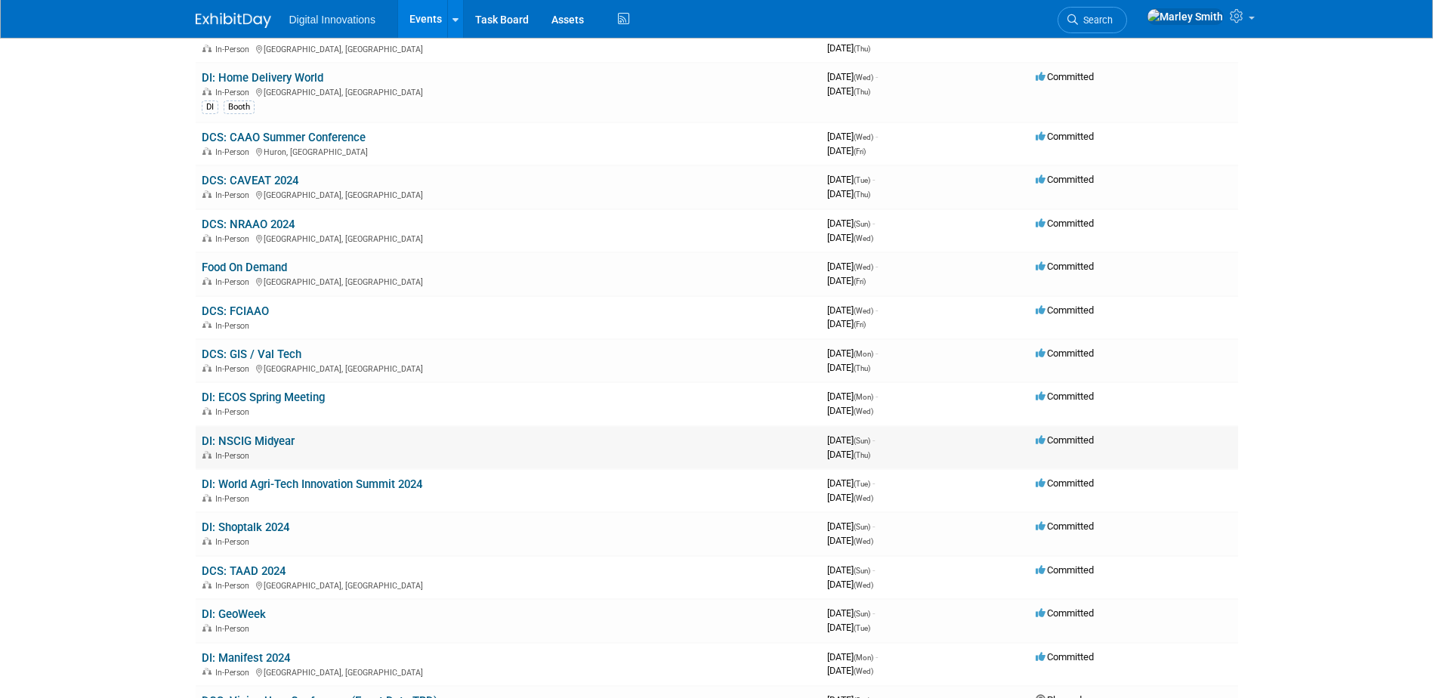
scroll to position [2643, 0]
